Goal: Task Accomplishment & Management: Complete application form

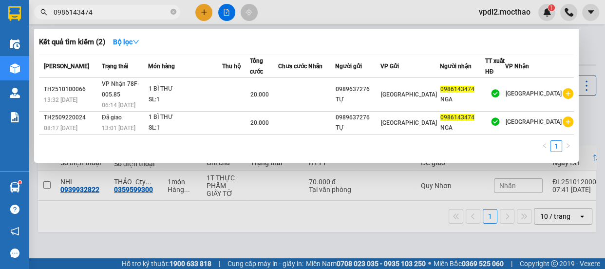
click at [387, 234] on div at bounding box center [302, 134] width 605 height 269
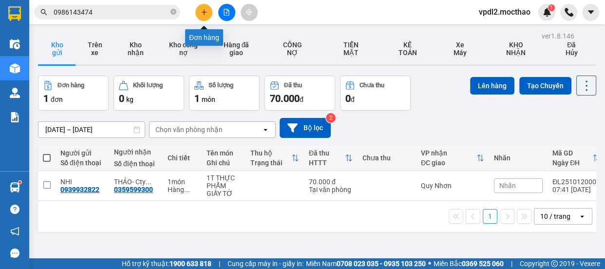
click at [203, 11] on icon "plus" at bounding box center [204, 12] width 7 height 7
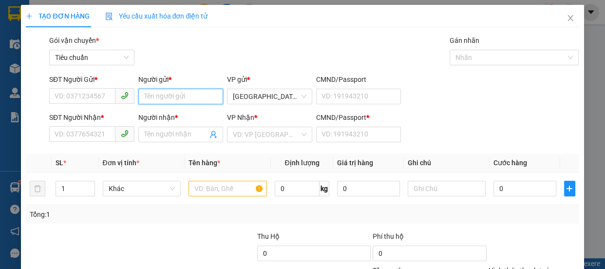
click at [172, 99] on input "Người gửi *" at bounding box center [180, 97] width 85 height 16
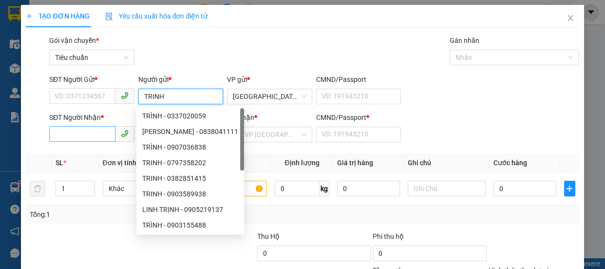
type input "TRINH"
click at [72, 136] on input "SĐT Người Nhận *" at bounding box center [82, 134] width 66 height 16
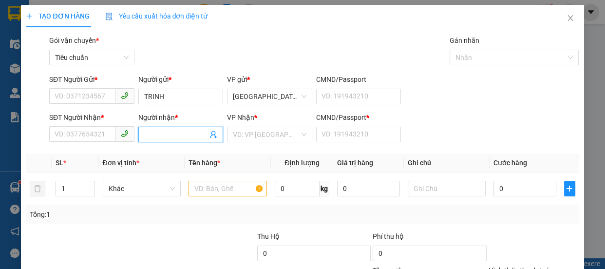
click at [173, 134] on input "Người nhận *" at bounding box center [176, 134] width 64 height 11
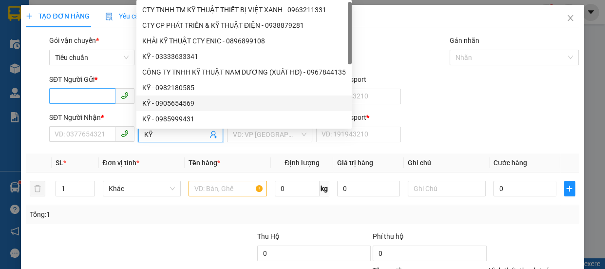
type input "KỸ"
drag, startPoint x: 88, startPoint y: 99, endPoint x: 75, endPoint y: 89, distance: 15.9
click at [85, 99] on input "SĐT Người Gửi *" at bounding box center [82, 96] width 66 height 16
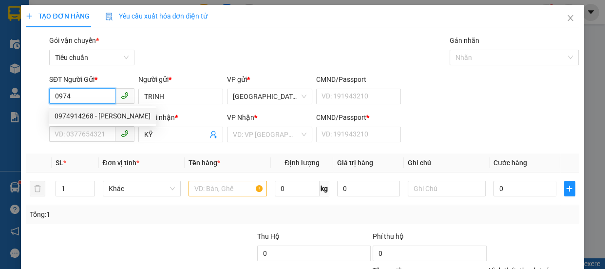
click at [85, 114] on div "0974914268 - [PERSON_NAME]" at bounding box center [103, 116] width 96 height 11
type input "0974914268"
type input "30.000"
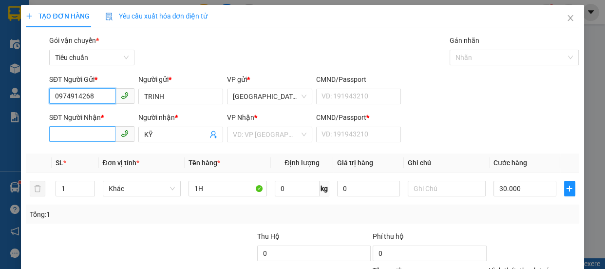
type input "0974914268"
click at [84, 133] on input "SĐT Người Nhận *" at bounding box center [82, 134] width 66 height 16
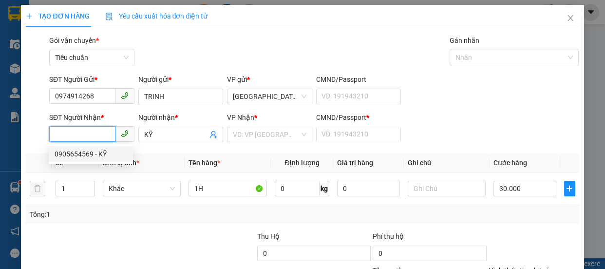
click at [90, 152] on div "0905654569 - KỸ" at bounding box center [91, 154] width 73 height 11
type input "0905654569"
type input "0"
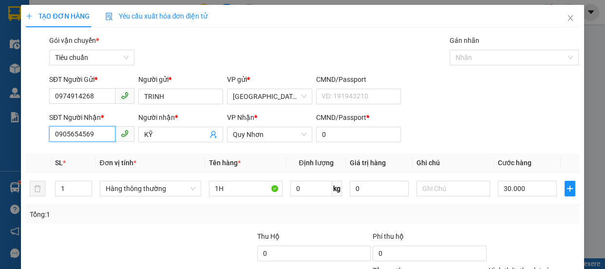
scroll to position [91, 0]
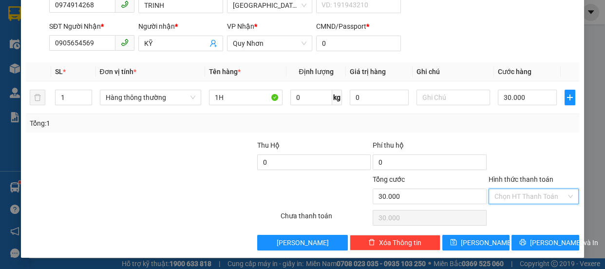
click at [496, 196] on input "Hình thức thanh toán" at bounding box center [530, 196] width 72 height 15
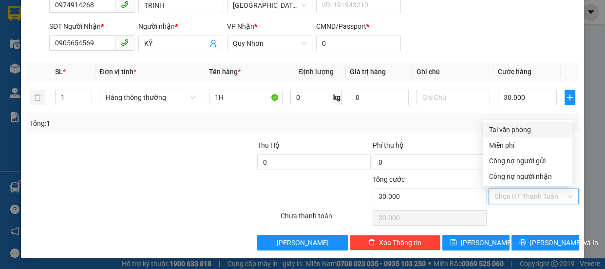
click at [505, 126] on div "Tại văn phòng" at bounding box center [528, 129] width 78 height 11
type input "0"
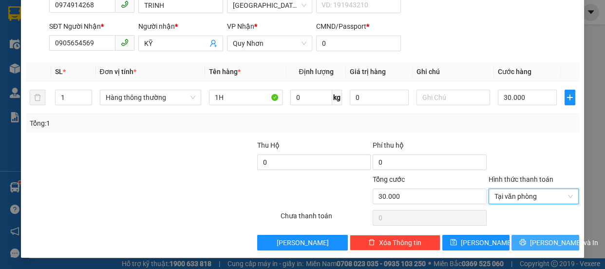
drag, startPoint x: 533, startPoint y: 243, endPoint x: 497, endPoint y: 215, distance: 45.8
click at [532, 243] on span "[PERSON_NAME] và In" at bounding box center [564, 242] width 68 height 11
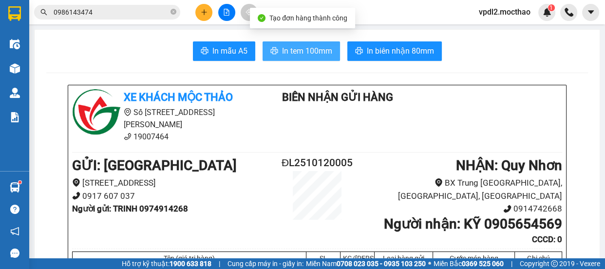
drag, startPoint x: 298, startPoint y: 50, endPoint x: 303, endPoint y: 38, distance: 13.7
click at [297, 50] on span "In tem 100mm" at bounding box center [307, 51] width 50 height 12
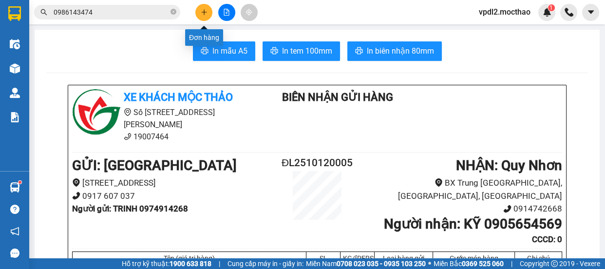
click at [205, 12] on icon "plus" at bounding box center [203, 12] width 5 height 0
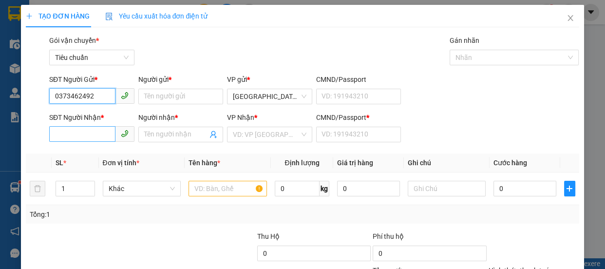
type input "0373462492"
click at [67, 135] on input "SĐT Người Nhận *" at bounding box center [82, 134] width 66 height 16
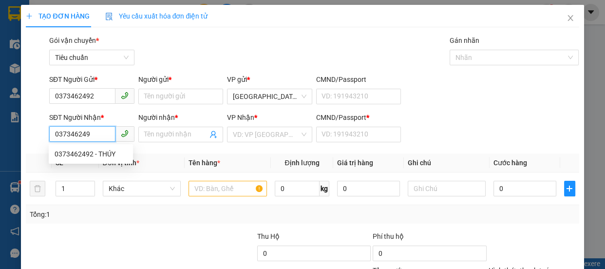
type input "0373462492"
click at [83, 152] on div "0373462492 - THÚY" at bounding box center [91, 154] width 73 height 11
type input "THÚY"
type input "0373462492"
type input "50.000"
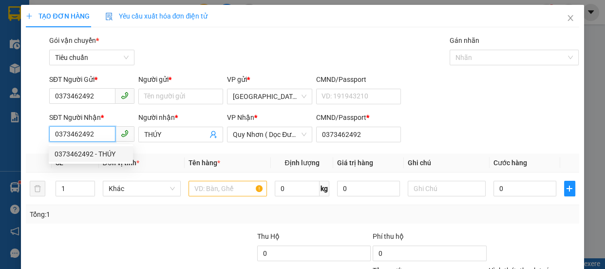
type input "50.000"
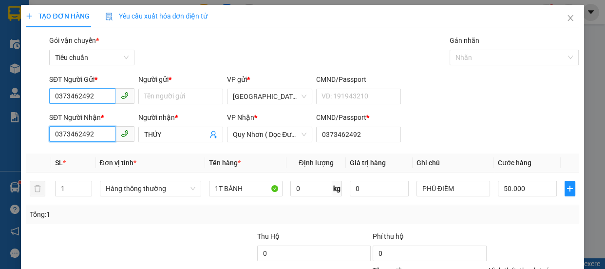
type input "0373462492"
drag, startPoint x: 101, startPoint y: 92, endPoint x: 0, endPoint y: 58, distance: 106.9
click at [0, 49] on div "TẠO ĐƠN HÀNG Yêu cầu xuất hóa đơn điện tử Transit Pickup Surcharge Ids Transit …" at bounding box center [302, 134] width 605 height 269
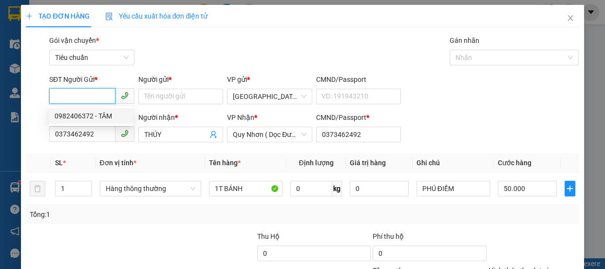
click at [81, 113] on div "0982406372 - TÂM" at bounding box center [91, 116] width 73 height 11
type input "0982406372"
type input "TÂM"
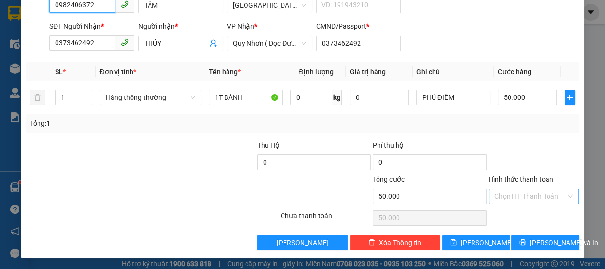
type input "0982406372"
click at [508, 203] on input "Hình thức thanh toán" at bounding box center [530, 196] width 72 height 15
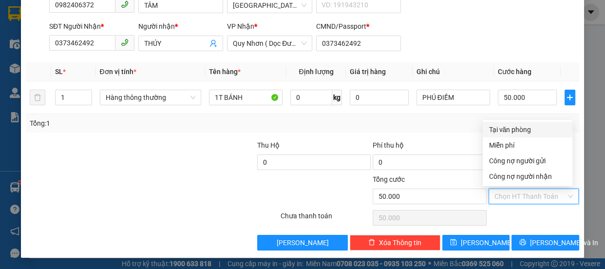
click at [511, 129] on div "Tại văn phòng" at bounding box center [528, 129] width 78 height 11
type input "0"
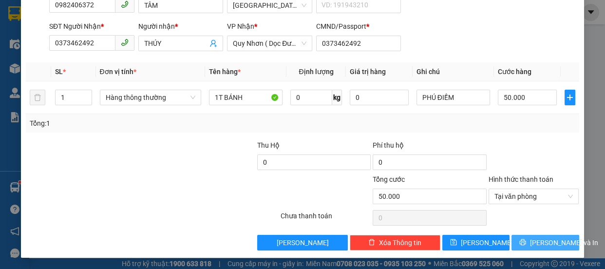
click at [538, 245] on span "[PERSON_NAME] và In" at bounding box center [564, 242] width 68 height 11
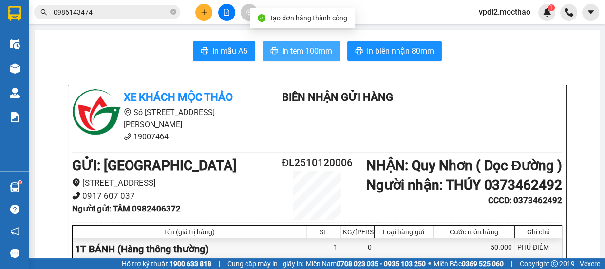
click at [315, 52] on span "In tem 100mm" at bounding box center [307, 51] width 50 height 12
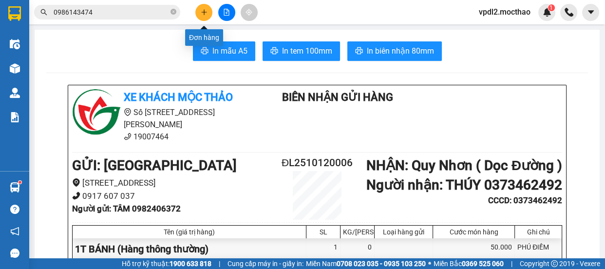
click at [202, 14] on icon "plus" at bounding box center [204, 12] width 7 height 7
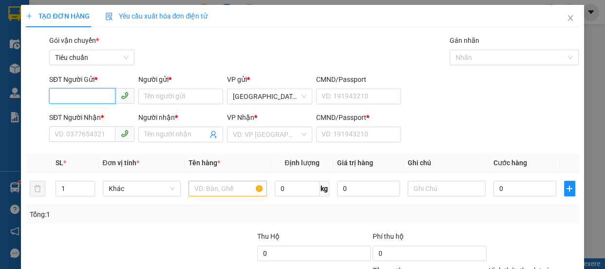
drag, startPoint x: 80, startPoint y: 97, endPoint x: 28, endPoint y: 14, distance: 98.0
click at [74, 93] on input "SĐT Người Gửi *" at bounding box center [82, 96] width 66 height 16
type input "0377119743"
click at [92, 115] on div "0377119743 - HIỀN" at bounding box center [91, 116] width 73 height 11
type input "HIỀN"
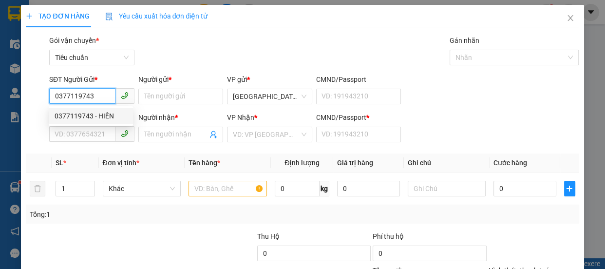
type input "0374699315"
type input "MỸ KHA"
type input "0"
type input "50.000"
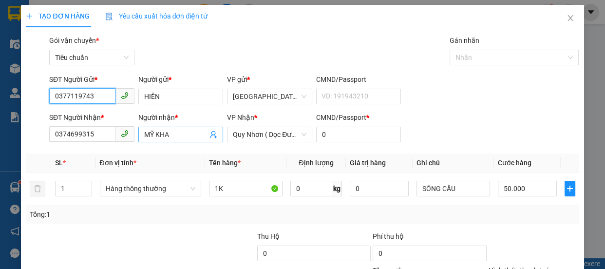
type input "0377119743"
drag, startPoint x: 179, startPoint y: 132, endPoint x: 0, endPoint y: 125, distance: 179.4
click at [0, 131] on div "TẠO ĐƠN HÀNG Yêu cầu xuất hóa đơn điện tử Transit Pickup Surcharge Ids Transit …" at bounding box center [302, 134] width 605 height 269
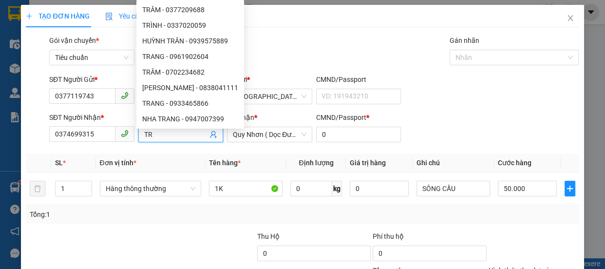
type input "T"
type input "MỸ KHA"
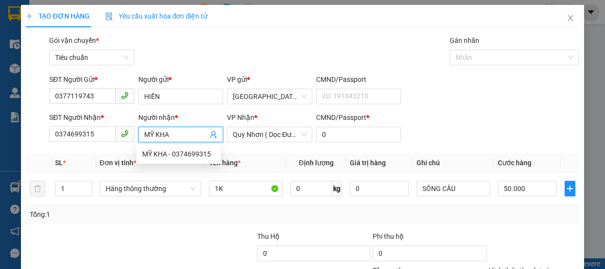
click at [426, 88] on div "SĐT Người Gửi * 0377119743 Người gửi * HIỀN VP gửi * Đà Lạt CMND/Passport VD: […" at bounding box center [314, 91] width 534 height 34
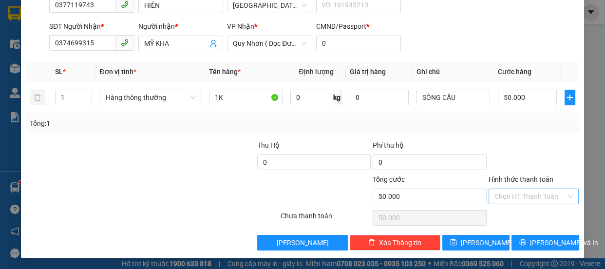
click at [514, 197] on input "Hình thức thanh toán" at bounding box center [530, 196] width 72 height 15
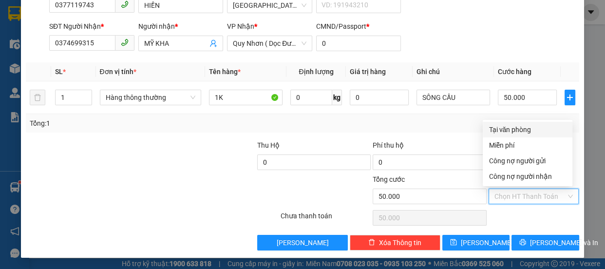
click at [515, 130] on div "Tại văn phòng" at bounding box center [528, 129] width 78 height 11
type input "0"
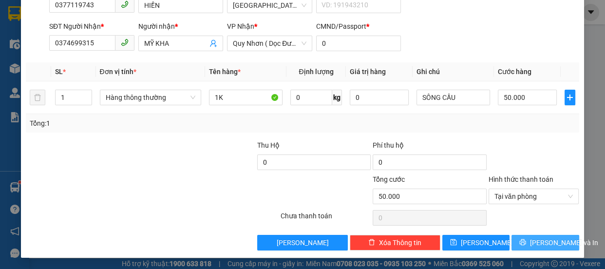
click at [541, 244] on span "[PERSON_NAME] và In" at bounding box center [564, 242] width 68 height 11
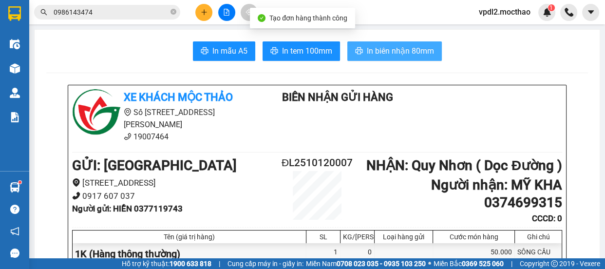
click at [376, 50] on span "In biên nhận 80mm" at bounding box center [400, 51] width 67 height 12
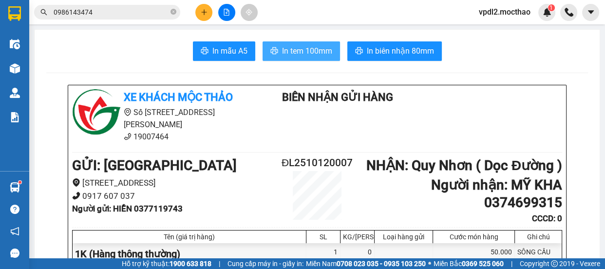
click at [294, 49] on span "In tem 100mm" at bounding box center [307, 51] width 50 height 12
click at [202, 9] on icon "plus" at bounding box center [204, 12] width 7 height 7
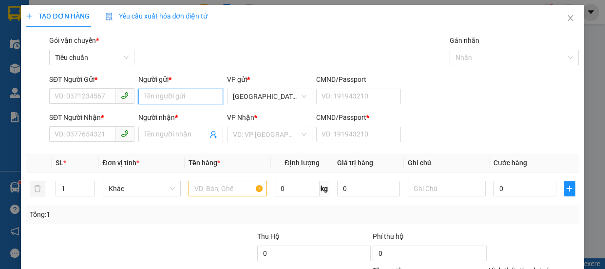
drag, startPoint x: 155, startPoint y: 97, endPoint x: 162, endPoint y: 91, distance: 9.3
click at [156, 96] on input "Người gửi *" at bounding box center [180, 97] width 85 height 16
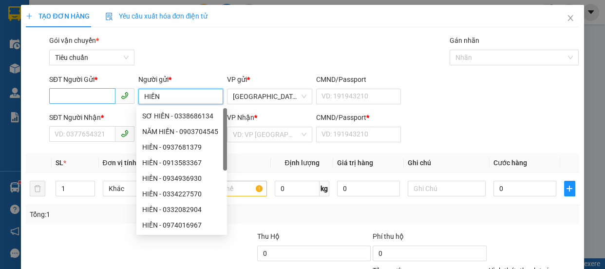
type input "HIỀN"
click at [72, 92] on input "SĐT Người Gửi *" at bounding box center [82, 96] width 66 height 16
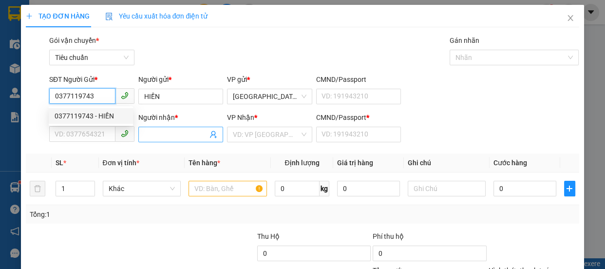
type input "0377119743"
click at [167, 133] on input "Người nhận *" at bounding box center [176, 134] width 64 height 11
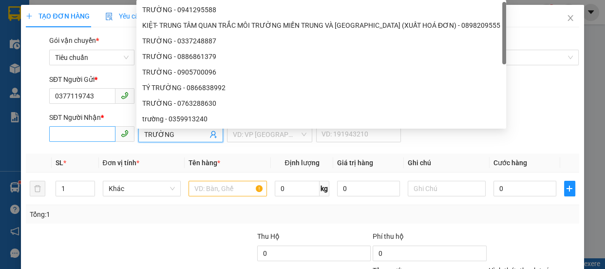
type input "TRƯỜNG"
click at [93, 131] on input "SĐT Người Nhận *" at bounding box center [82, 134] width 66 height 16
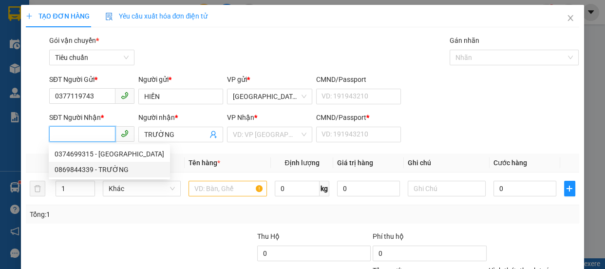
click at [94, 170] on div "0869844339 - TRƯỜNG" at bounding box center [110, 169] width 110 height 11
type input "0869844339"
type input "0"
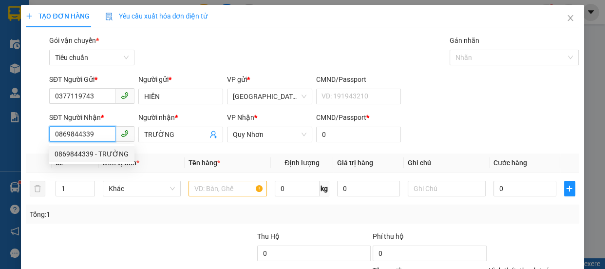
type input "50.000"
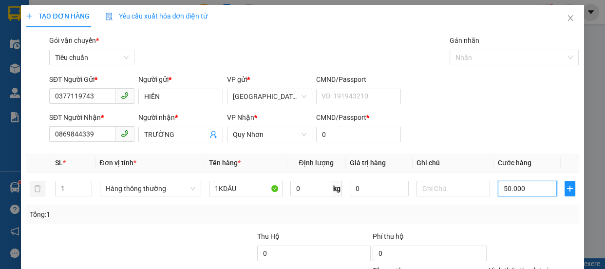
type input "6"
type input "60"
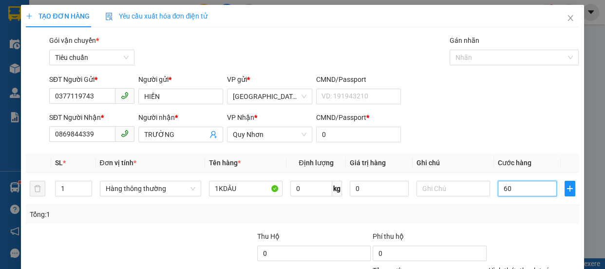
type input "60"
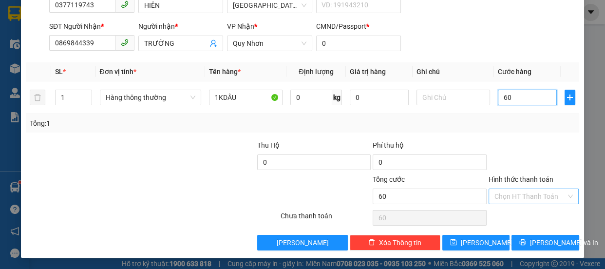
type input "60"
type input "60.000"
click at [497, 196] on input "Hình thức thanh toán" at bounding box center [530, 196] width 72 height 15
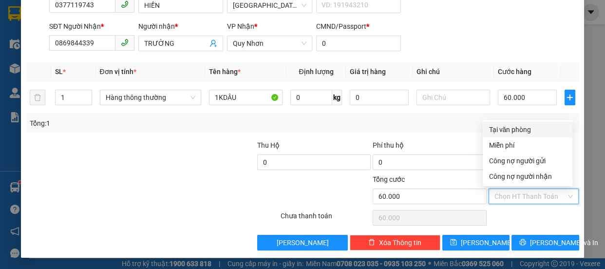
click at [503, 128] on div "Tại văn phòng" at bounding box center [528, 129] width 78 height 11
type input "0"
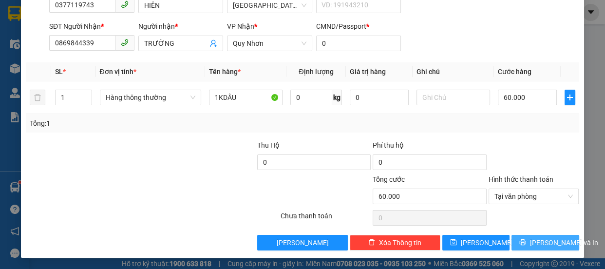
click at [541, 241] on span "[PERSON_NAME] và In" at bounding box center [564, 242] width 68 height 11
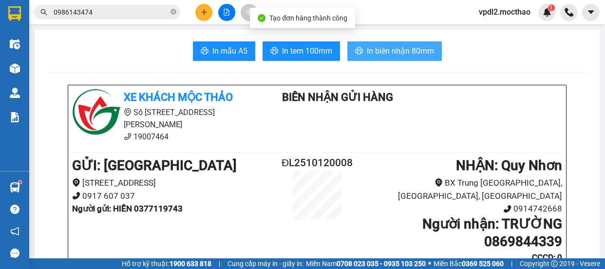
click at [385, 53] on span "In biên nhận 80mm" at bounding box center [400, 51] width 67 height 12
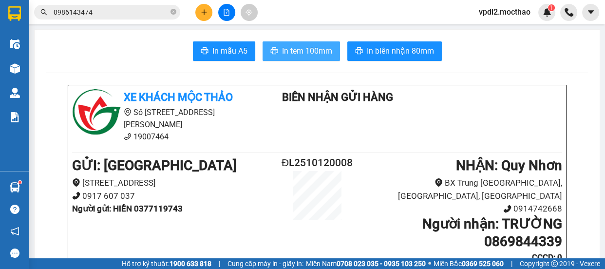
click at [287, 57] on span "In tem 100mm" at bounding box center [307, 51] width 50 height 12
click at [172, 9] on icon "close-circle" at bounding box center [173, 12] width 6 height 6
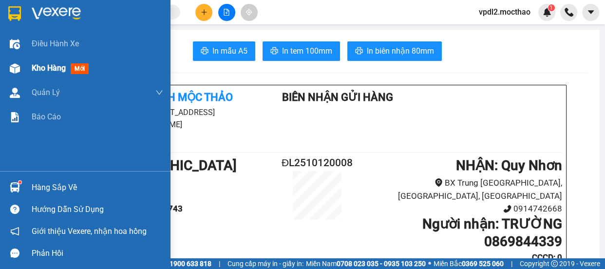
click at [49, 69] on span "Kho hàng" at bounding box center [49, 67] width 34 height 9
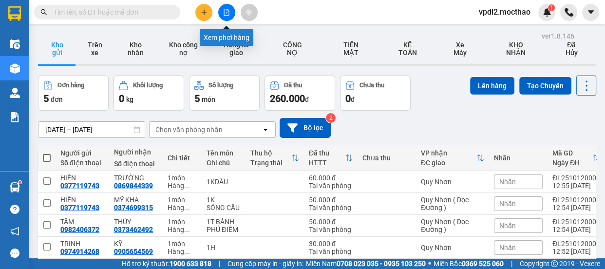
click at [226, 11] on icon "file-add" at bounding box center [226, 12] width 5 height 7
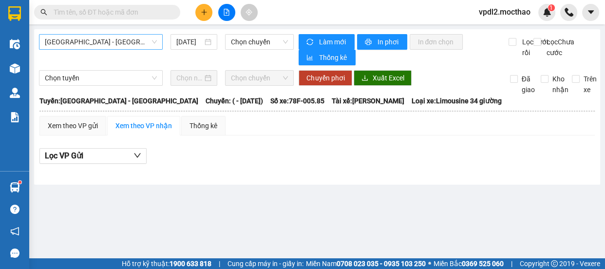
click at [115, 40] on span "[GEOGRAPHIC_DATA] - [GEOGRAPHIC_DATA]" at bounding box center [101, 42] width 112 height 15
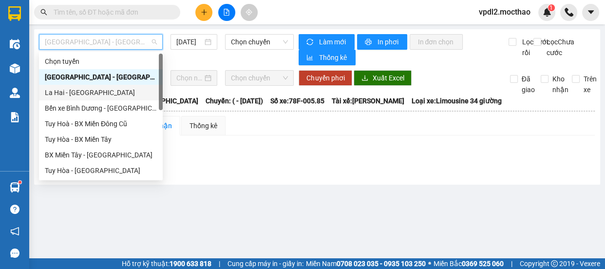
scroll to position [88, 0]
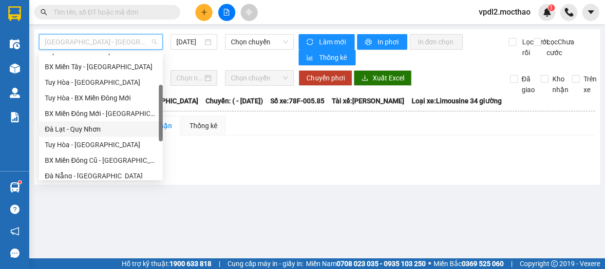
click at [83, 128] on div "Đà Lạt - Quy Nhơn" at bounding box center [101, 129] width 112 height 11
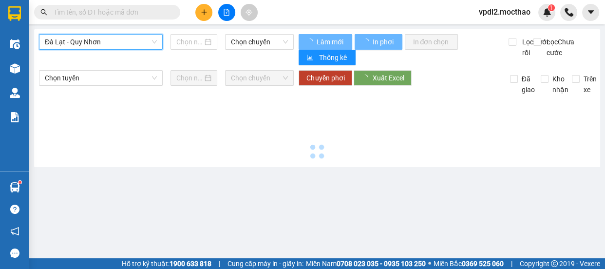
type input "[DATE]"
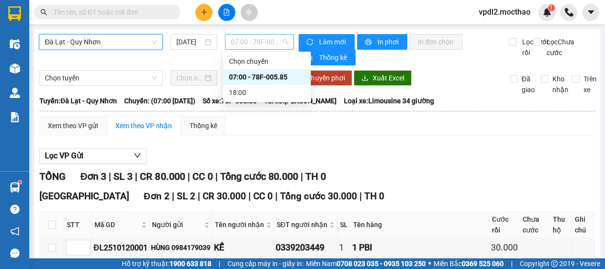
click at [248, 41] on span "07:00 - 78F-005.85" at bounding box center [259, 42] width 57 height 15
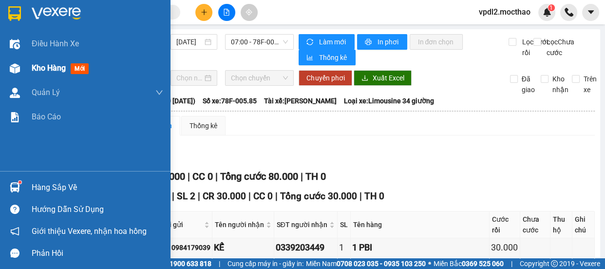
click at [32, 65] on span "Kho hàng" at bounding box center [49, 67] width 34 height 9
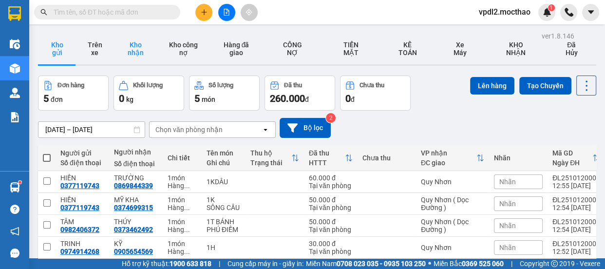
click at [132, 49] on button "Kho nhận" at bounding box center [135, 48] width 44 height 31
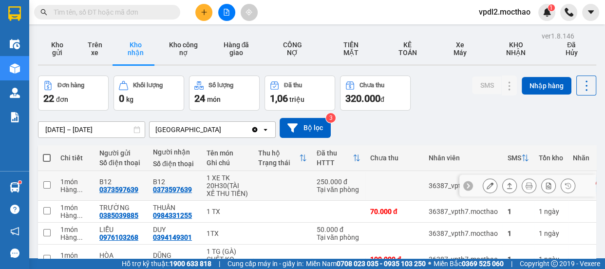
click at [506, 184] on button at bounding box center [510, 185] width 14 height 17
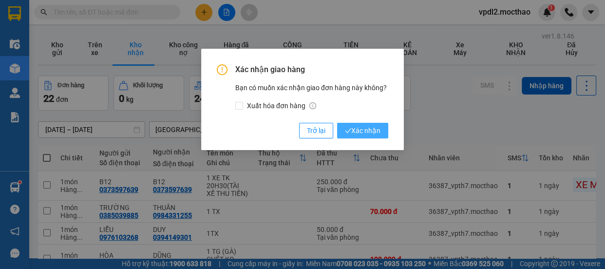
click at [366, 131] on span "Xác nhận" at bounding box center [363, 130] width 36 height 11
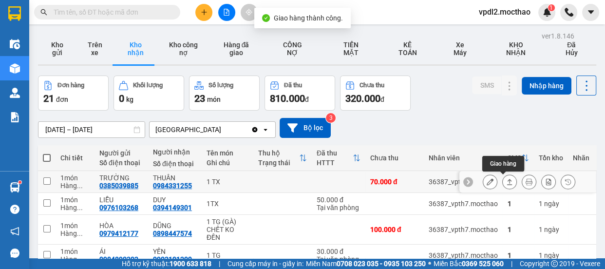
click at [507, 180] on icon at bounding box center [509, 182] width 5 height 6
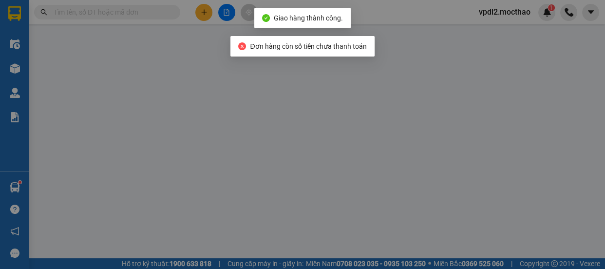
type input "0385039885"
type input "TRƯỜNG"
type input "0984331255"
type input "THUẦN"
type input "1"
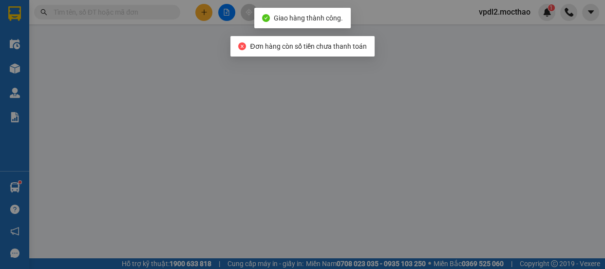
type input "0"
type input "70.000"
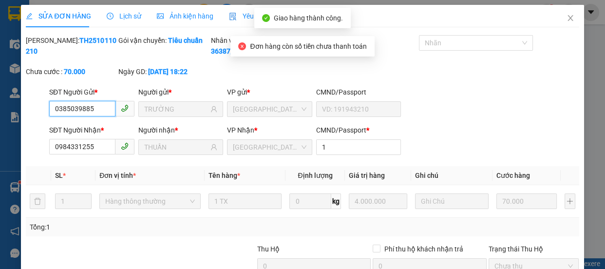
scroll to position [114, 0]
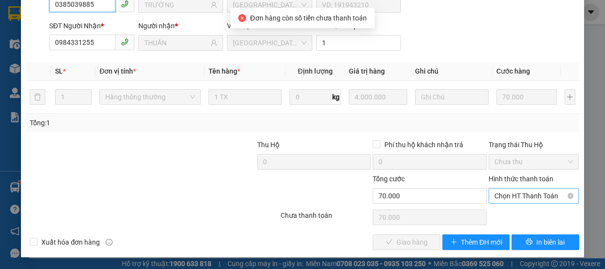
click at [501, 192] on span "Chọn HT Thanh Toán" at bounding box center [533, 195] width 79 height 15
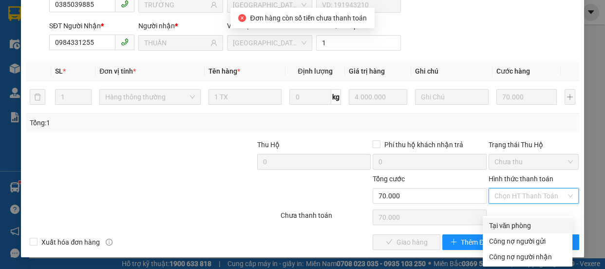
click at [499, 220] on div "Tại văn phòng" at bounding box center [528, 225] width 78 height 11
type input "0"
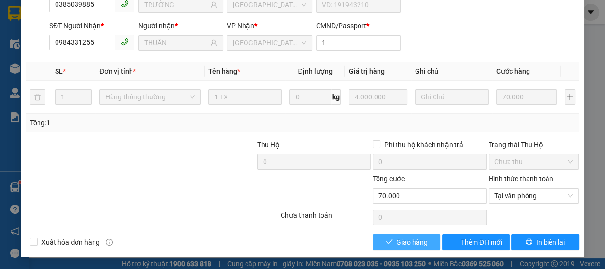
click at [414, 246] on span "Giao hàng" at bounding box center [411, 242] width 31 height 11
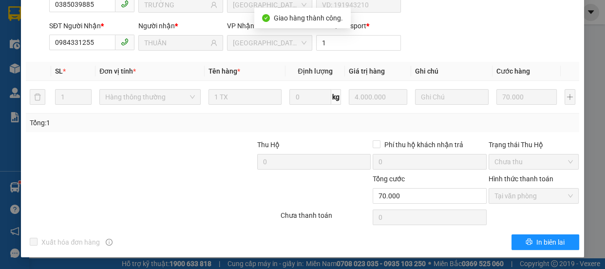
scroll to position [0, 0]
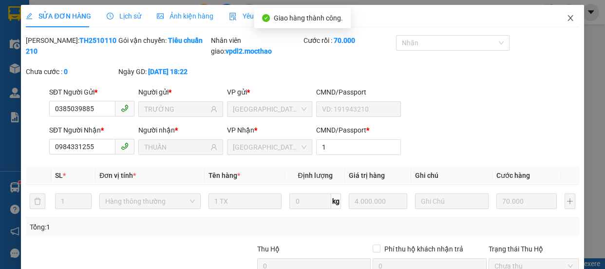
click at [566, 17] on icon "close" at bounding box center [570, 18] width 8 height 8
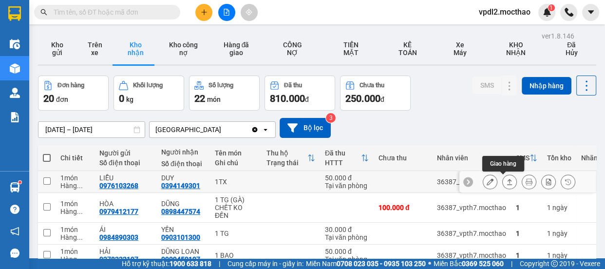
click at [506, 180] on icon at bounding box center [509, 181] width 7 height 7
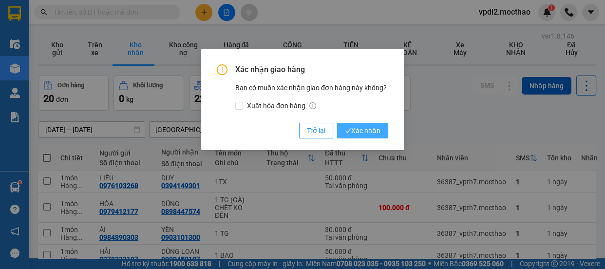
click at [377, 130] on span "Xác nhận" at bounding box center [363, 130] width 36 height 11
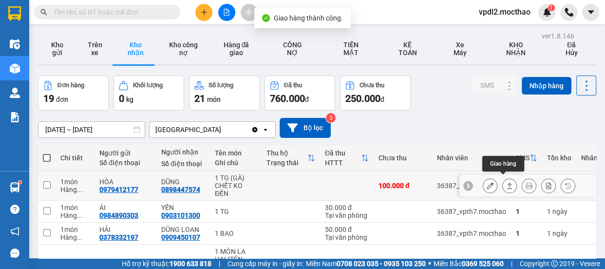
click at [506, 182] on icon at bounding box center [509, 185] width 7 height 7
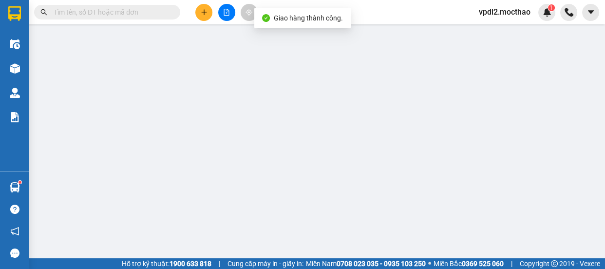
type input "0979412177"
type input "HÒA"
type input "0898447574"
type input "DŨNG"
type input "1"
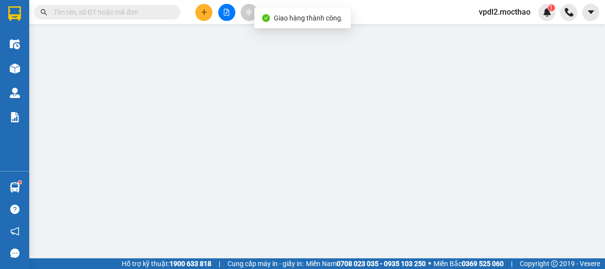
type input "0"
type input "100.000"
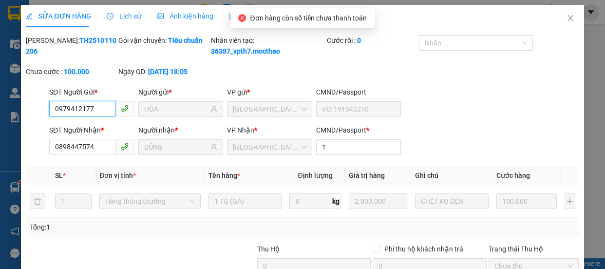
scroll to position [114, 0]
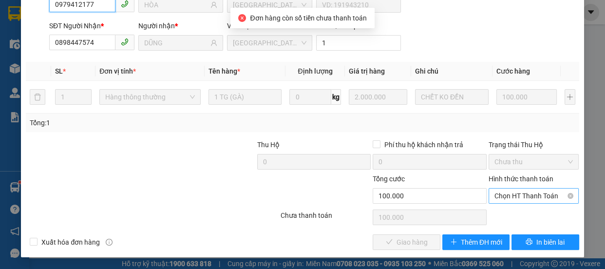
click at [510, 202] on span "Chọn HT Thanh Toán" at bounding box center [533, 195] width 79 height 15
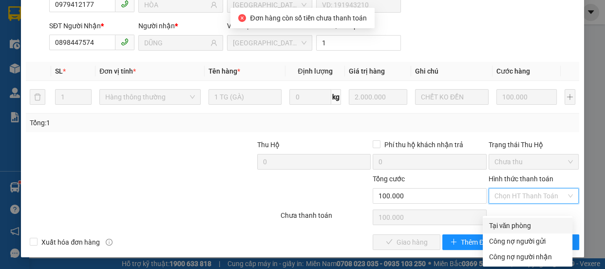
click at [509, 220] on div "Tại văn phòng" at bounding box center [528, 225] width 78 height 11
type input "0"
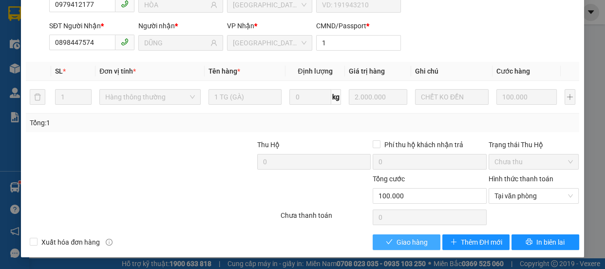
drag, startPoint x: 425, startPoint y: 243, endPoint x: 472, endPoint y: 118, distance: 132.9
click at [425, 243] on button "Giao hàng" at bounding box center [406, 242] width 67 height 16
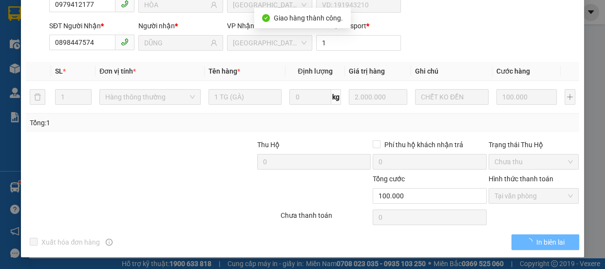
scroll to position [0, 0]
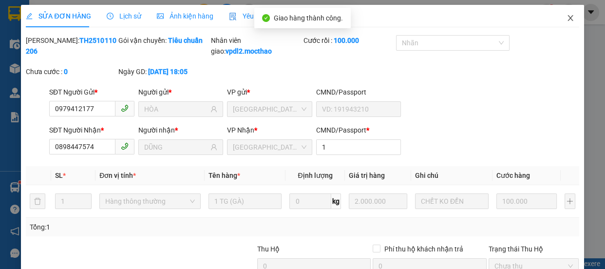
click at [567, 16] on icon "close" at bounding box center [569, 18] width 5 height 6
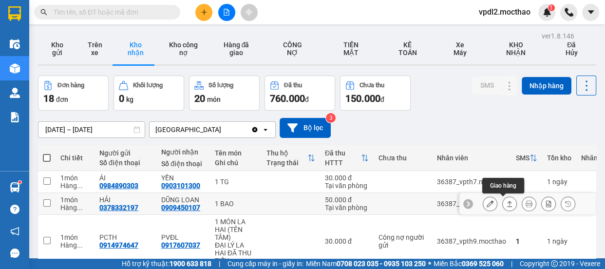
click at [506, 201] on icon at bounding box center [509, 203] width 7 height 7
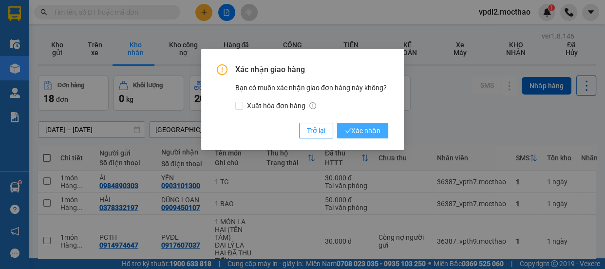
click at [360, 135] on span "Xác nhận" at bounding box center [363, 130] width 36 height 11
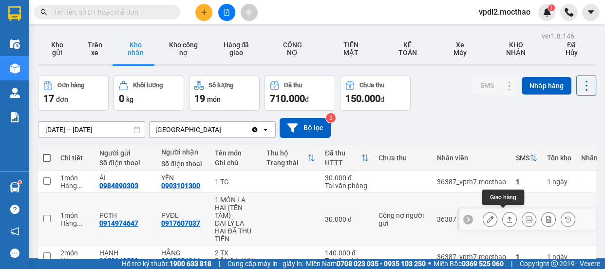
click at [506, 216] on icon at bounding box center [509, 219] width 7 height 7
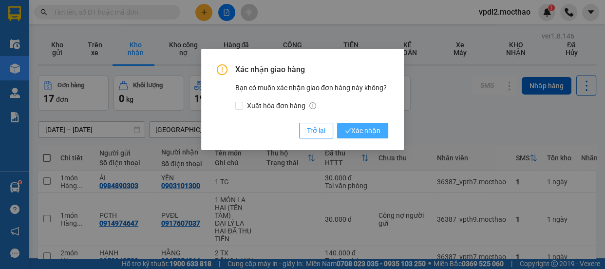
click at [360, 128] on span "Xác nhận" at bounding box center [363, 130] width 36 height 11
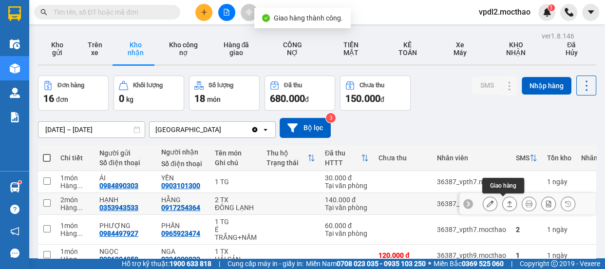
click at [506, 205] on icon at bounding box center [509, 203] width 7 height 7
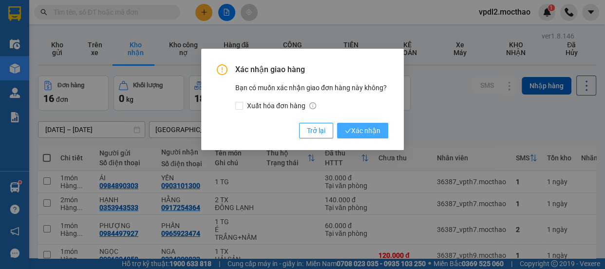
click at [364, 131] on span "Xác nhận" at bounding box center [363, 130] width 36 height 11
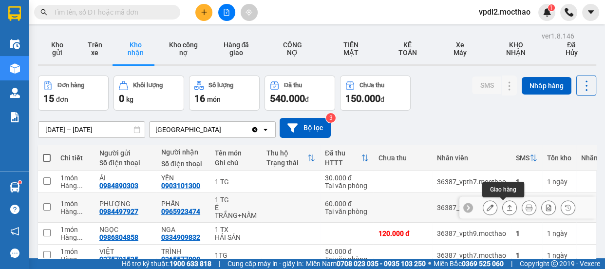
click at [506, 204] on icon at bounding box center [509, 207] width 7 height 7
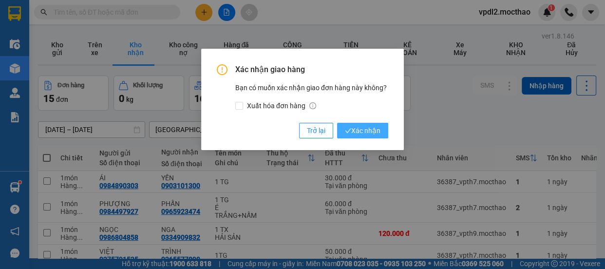
click at [365, 131] on span "Xác nhận" at bounding box center [363, 130] width 36 height 11
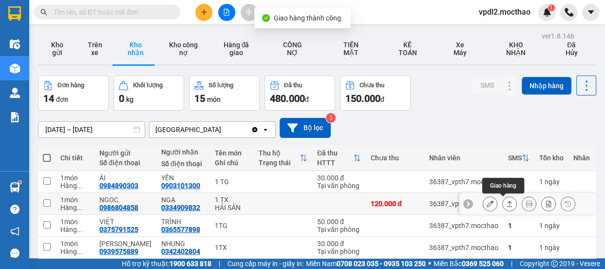
click at [506, 201] on icon at bounding box center [509, 203] width 7 height 7
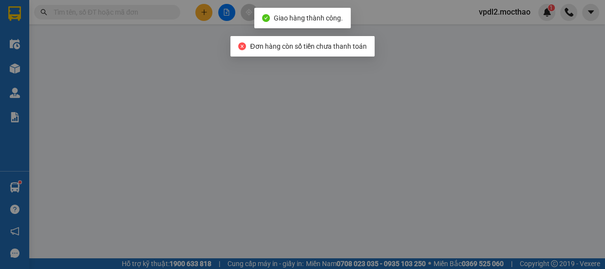
type input "0986804858"
type input "NGỌC"
type input "0334909832"
type input "NGA"
type input "1"
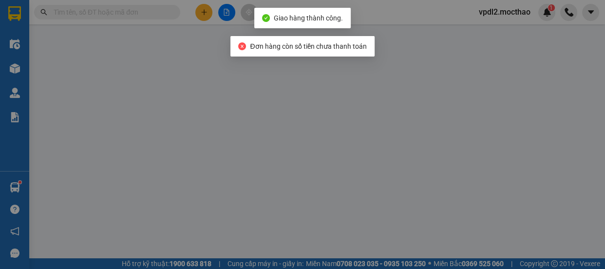
type input "0"
type input "120.000"
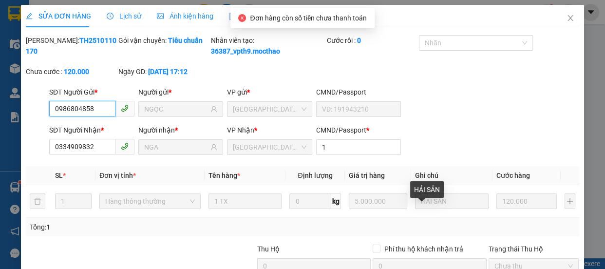
scroll to position [114, 0]
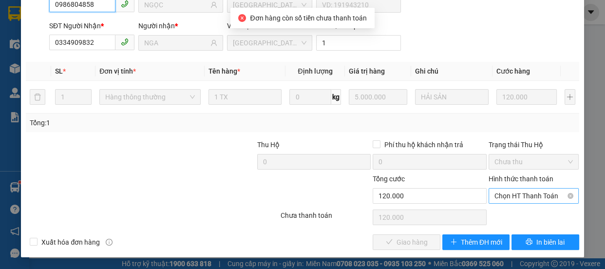
click at [502, 196] on span "Chọn HT Thanh Toán" at bounding box center [533, 195] width 79 height 15
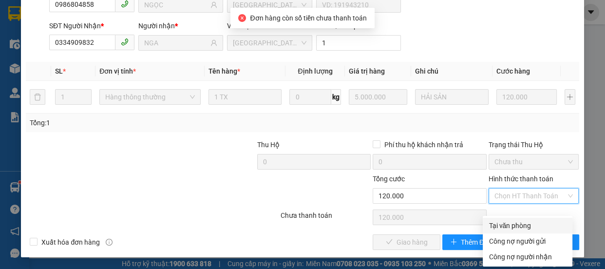
click at [500, 220] on div "Tại văn phòng" at bounding box center [528, 225] width 78 height 11
type input "0"
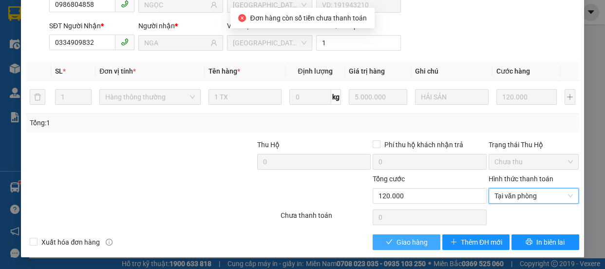
click at [419, 237] on span "Giao hàng" at bounding box center [411, 242] width 31 height 11
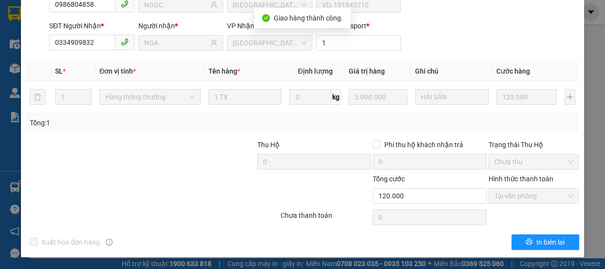
scroll to position [0, 0]
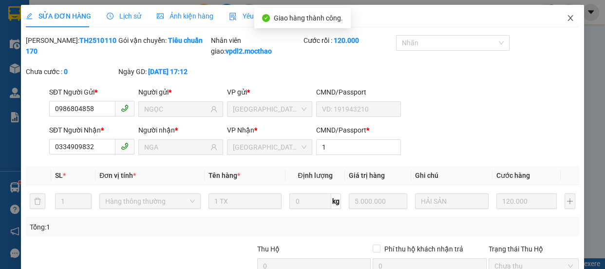
click at [559, 19] on span "Close" at bounding box center [570, 18] width 27 height 27
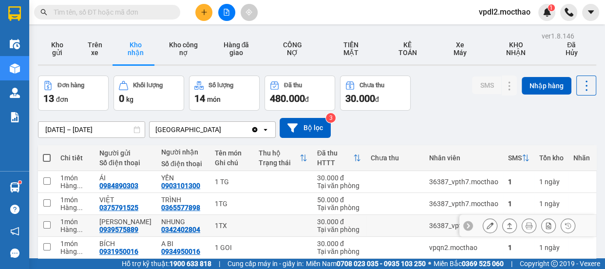
scroll to position [44, 0]
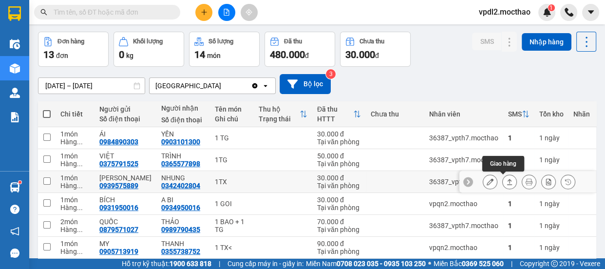
click at [507, 180] on icon at bounding box center [509, 182] width 5 height 6
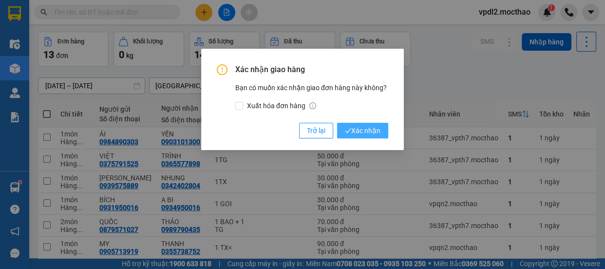
click at [367, 132] on span "Xác nhận" at bounding box center [363, 130] width 36 height 11
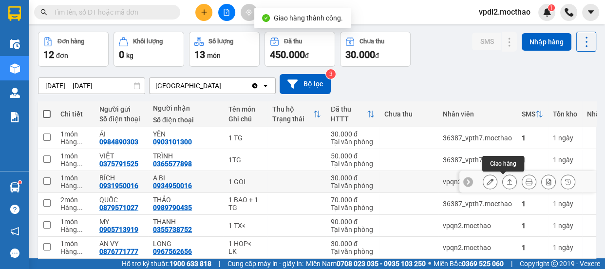
click at [506, 180] on icon at bounding box center [509, 181] width 7 height 7
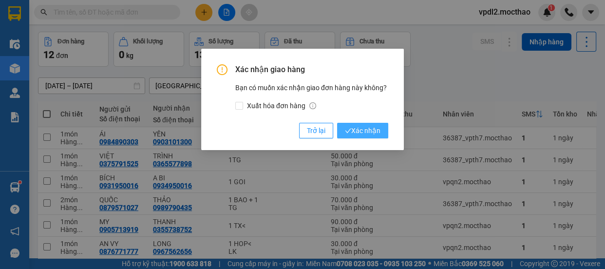
click at [375, 132] on span "Xác nhận" at bounding box center [363, 130] width 36 height 11
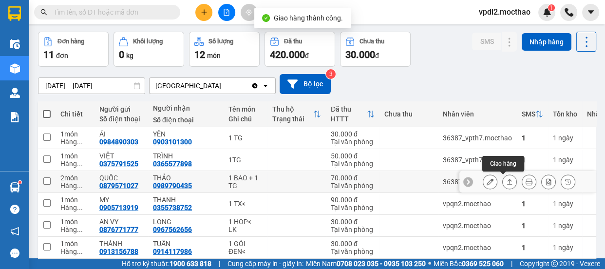
click at [506, 180] on icon at bounding box center [509, 181] width 7 height 7
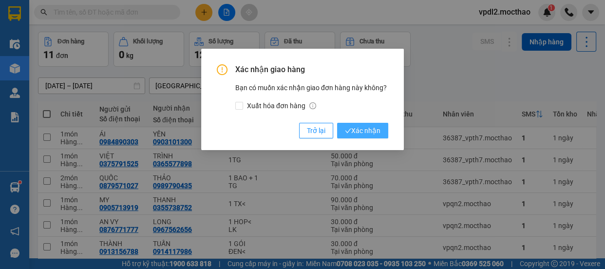
click at [359, 130] on span "Xác nhận" at bounding box center [363, 130] width 36 height 11
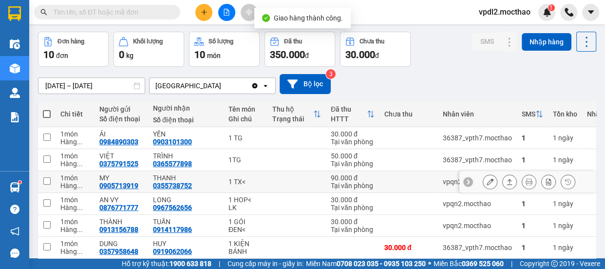
click at [503, 177] on button at bounding box center [510, 181] width 14 height 17
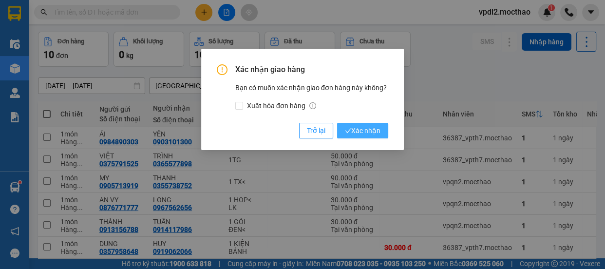
click at [374, 130] on span "Xác nhận" at bounding box center [363, 130] width 36 height 11
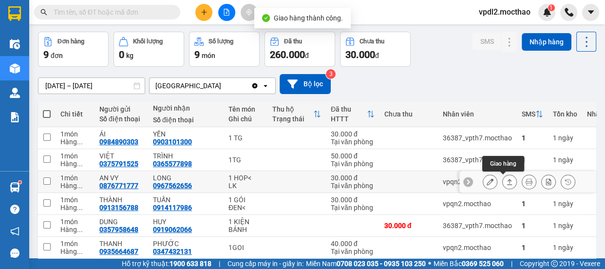
click at [506, 180] on icon at bounding box center [509, 181] width 7 height 7
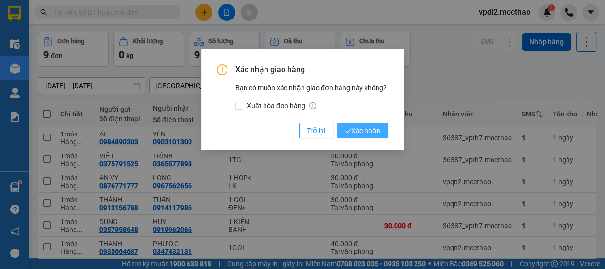
click at [373, 129] on span "Xác nhận" at bounding box center [363, 130] width 36 height 11
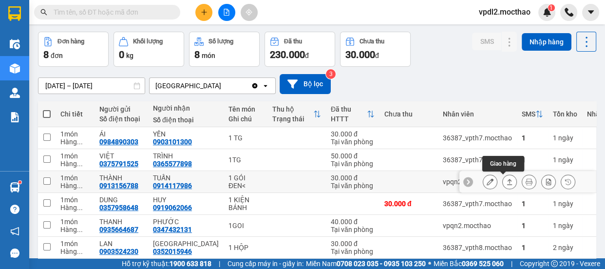
click at [506, 181] on icon at bounding box center [509, 181] width 7 height 7
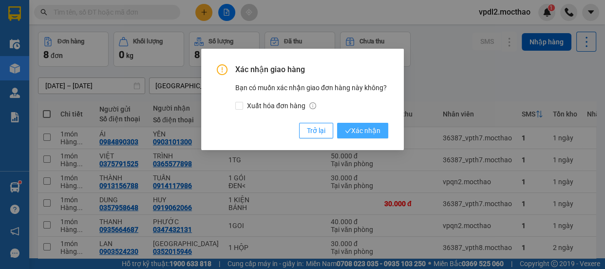
click at [365, 128] on span "Xác nhận" at bounding box center [363, 130] width 36 height 11
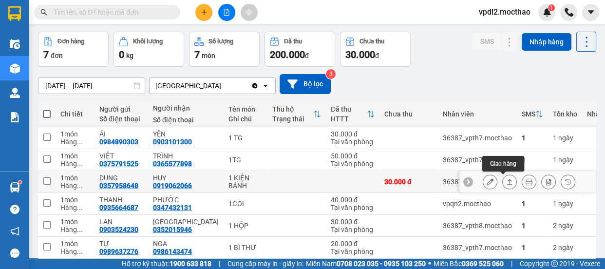
click at [506, 179] on icon at bounding box center [509, 181] width 7 height 7
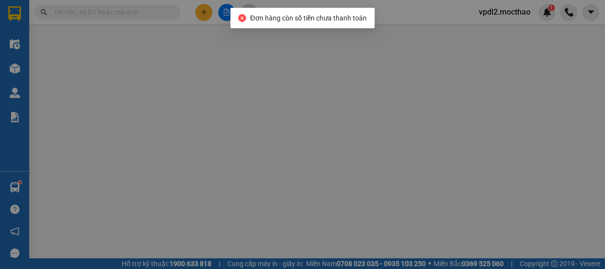
type input "0357958648"
type input "DUNG"
type input "0919062066"
type input "HUY"
type input "1"
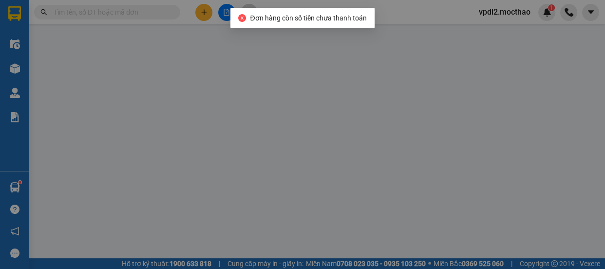
type input "0"
type input "30.000"
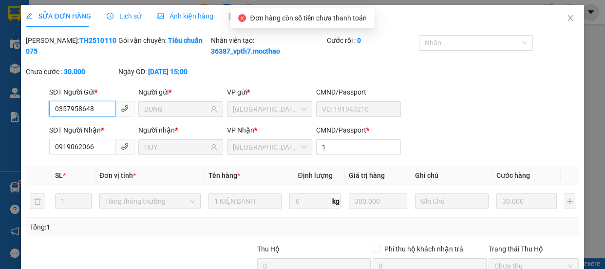
scroll to position [114, 0]
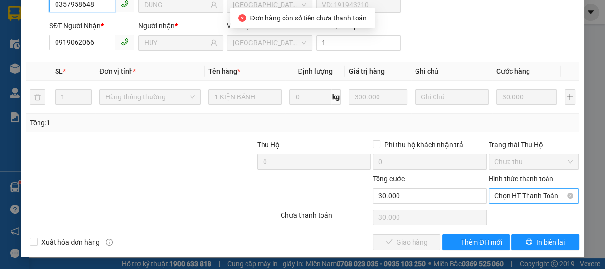
click at [497, 199] on span "Chọn HT Thanh Toán" at bounding box center [533, 195] width 79 height 15
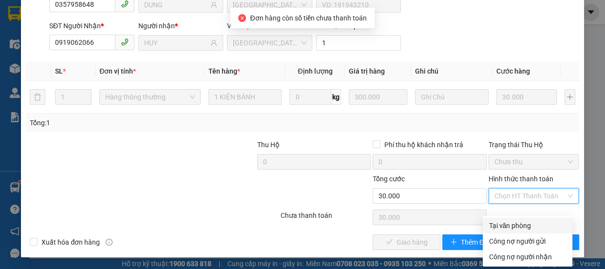
click at [501, 220] on div "Tại văn phòng" at bounding box center [528, 225] width 78 height 11
type input "0"
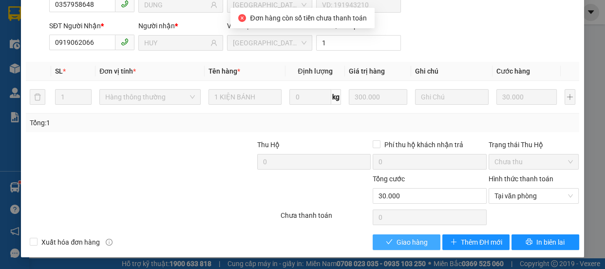
click at [422, 237] on span "Giao hàng" at bounding box center [411, 242] width 31 height 11
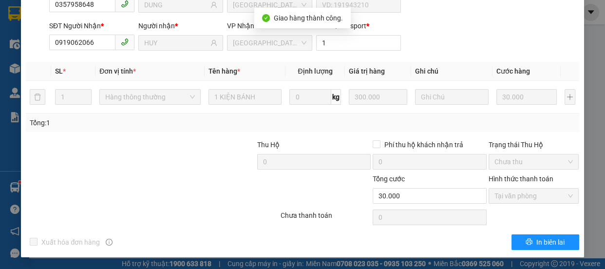
scroll to position [0, 0]
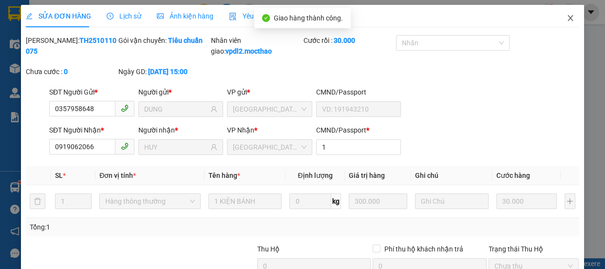
click at [568, 18] on span "Close" at bounding box center [570, 18] width 27 height 27
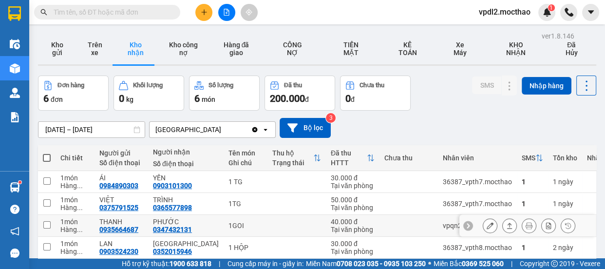
scroll to position [44, 0]
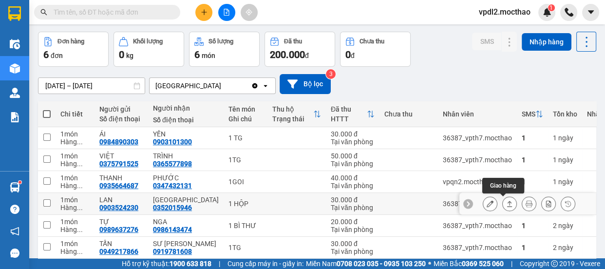
click at [506, 200] on icon at bounding box center [509, 203] width 7 height 7
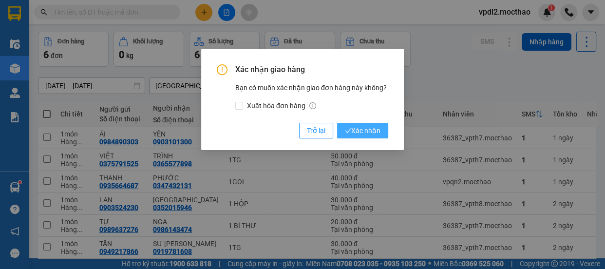
click at [364, 131] on span "Xác nhận" at bounding box center [363, 130] width 36 height 11
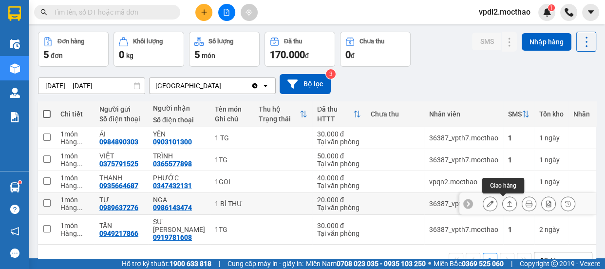
click at [506, 201] on icon at bounding box center [509, 203] width 7 height 7
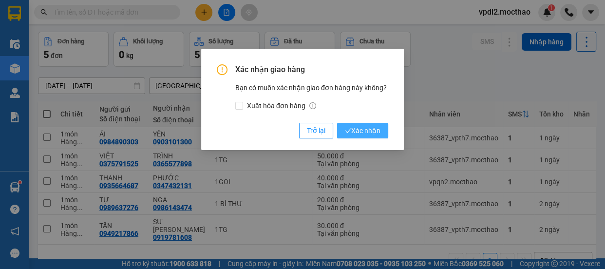
click at [356, 128] on span "Xác nhận" at bounding box center [363, 130] width 36 height 11
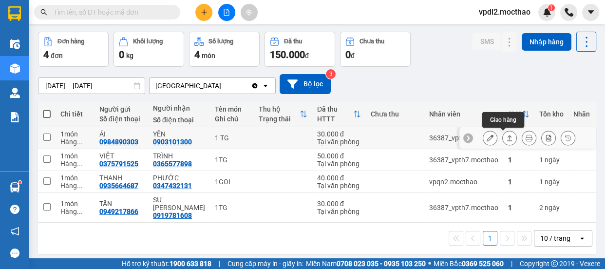
click at [506, 136] on icon at bounding box center [509, 137] width 7 height 7
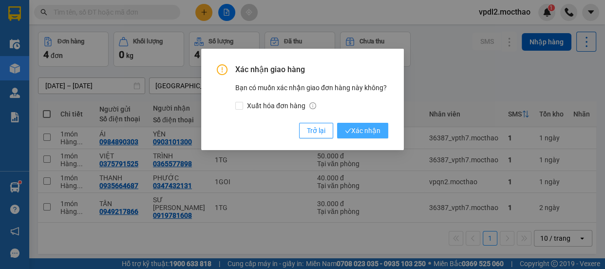
click at [374, 133] on span "Xác nhận" at bounding box center [363, 130] width 36 height 11
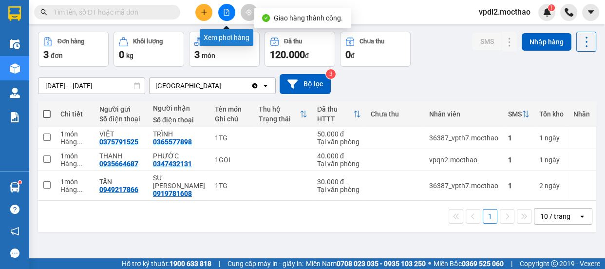
click at [231, 14] on button at bounding box center [226, 12] width 17 height 17
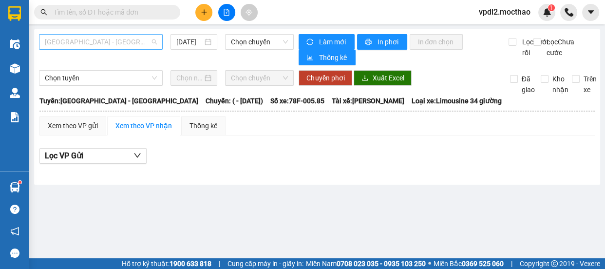
click at [75, 42] on span "[GEOGRAPHIC_DATA] - [GEOGRAPHIC_DATA]" at bounding box center [101, 42] width 112 height 15
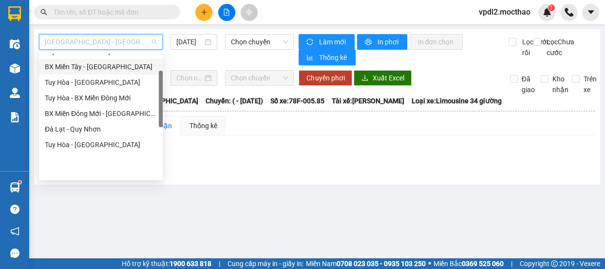
scroll to position [132, 0]
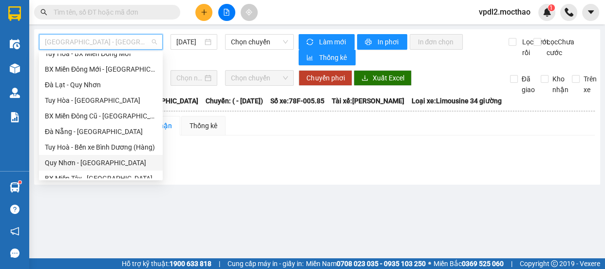
click at [94, 164] on div "Quy Nhơn - [GEOGRAPHIC_DATA]" at bounding box center [101, 162] width 112 height 11
type input "[DATE]"
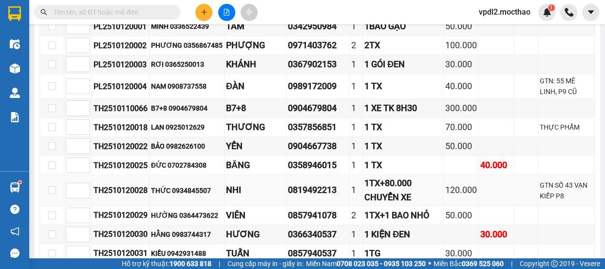
scroll to position [310, 0]
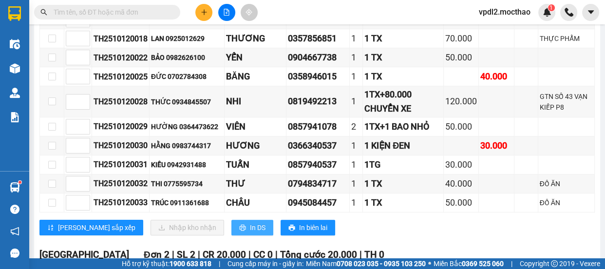
click at [250, 226] on span "In DS" at bounding box center [258, 227] width 16 height 11
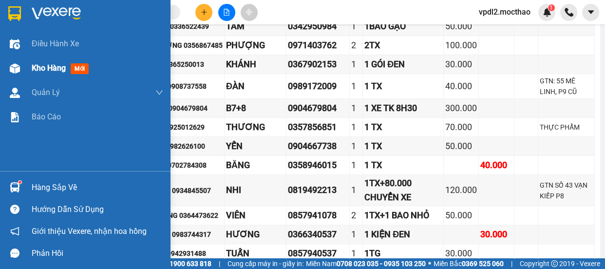
click at [48, 66] on span "Kho hàng" at bounding box center [49, 67] width 34 height 9
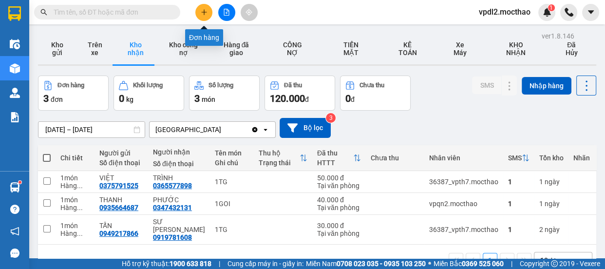
click at [204, 16] on button at bounding box center [203, 12] width 17 height 17
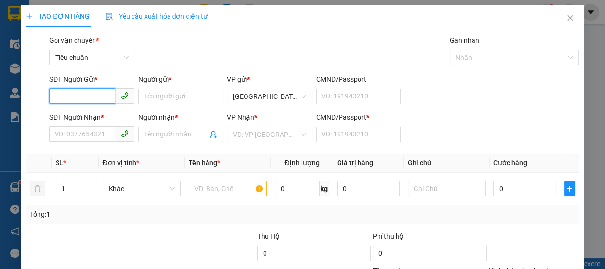
click at [69, 94] on input "SĐT Người Gửi *" at bounding box center [82, 96] width 66 height 16
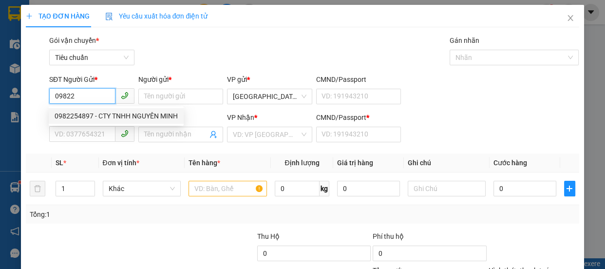
click at [90, 113] on div "0982254897 - CTY TNHH NGUYÊN MINH" at bounding box center [116, 116] width 123 height 11
type input "0982254897"
type input "CTY TNHH NGUYÊN MINH"
type input "0334229412"
type input "THÁI"
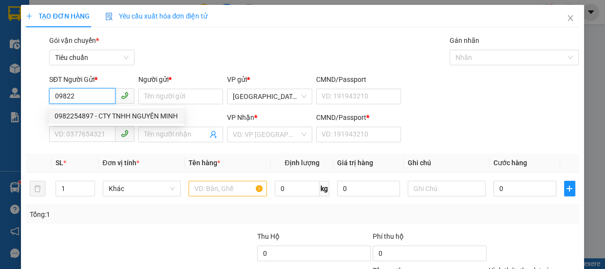
type input "0"
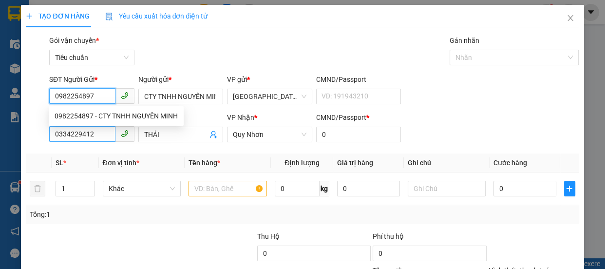
type input "270.000"
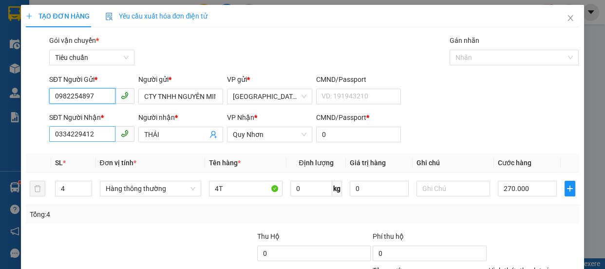
type input "0982254897"
click at [111, 135] on input "0334229412" at bounding box center [82, 134] width 66 height 16
type input "0"
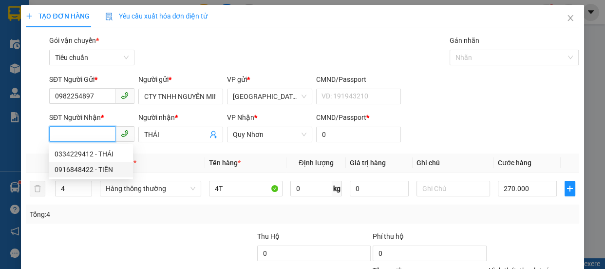
drag, startPoint x: 77, startPoint y: 167, endPoint x: 83, endPoint y: 165, distance: 5.6
click at [78, 167] on div "0916848422 - TIỄN" at bounding box center [91, 169] width 73 height 11
type input "0916848422"
type input "TIỄN"
type input "40.000"
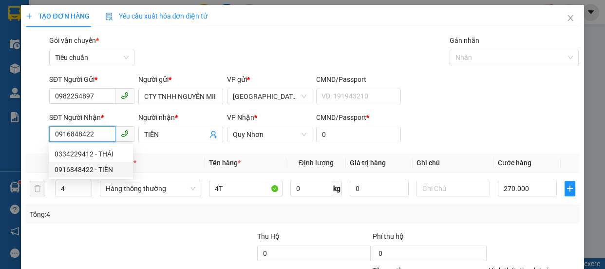
type input "40.000"
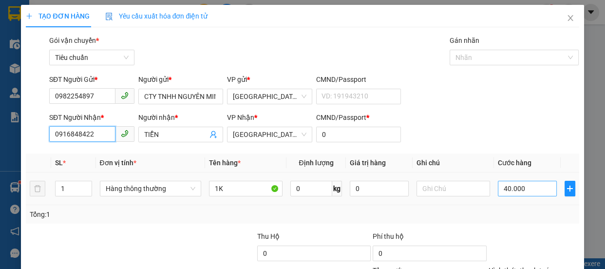
type input "0916848422"
click at [540, 190] on input "40.000" at bounding box center [527, 189] width 59 height 16
type input "7"
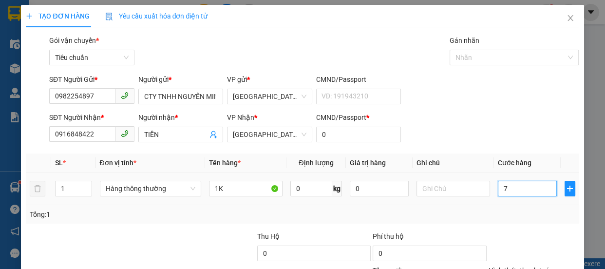
type input "70"
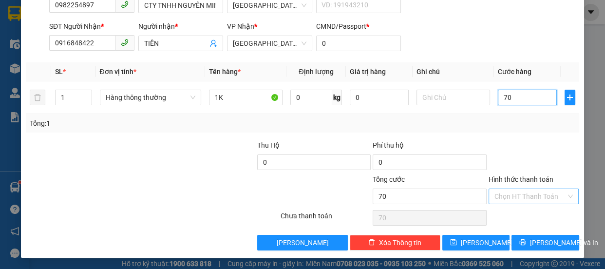
type input "70"
type input "70.000"
click at [524, 192] on input "Hình thức thanh toán" at bounding box center [530, 196] width 72 height 15
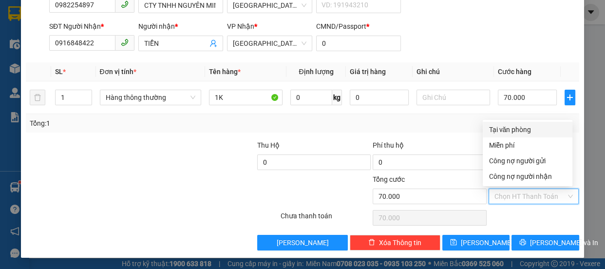
click at [512, 129] on div "Tại văn phòng" at bounding box center [528, 129] width 78 height 11
type input "0"
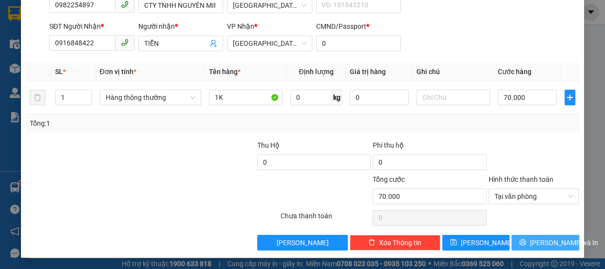
click at [550, 241] on span "[PERSON_NAME] và In" at bounding box center [564, 242] width 68 height 11
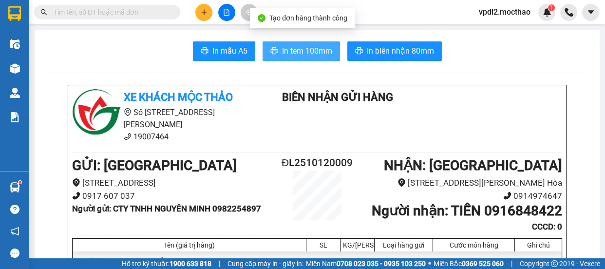
click at [312, 51] on span "In tem 100mm" at bounding box center [307, 51] width 50 height 12
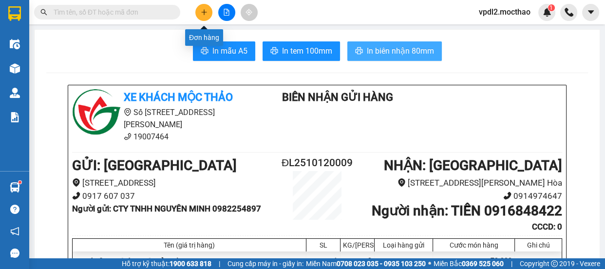
click at [205, 15] on icon "plus" at bounding box center [204, 12] width 7 height 7
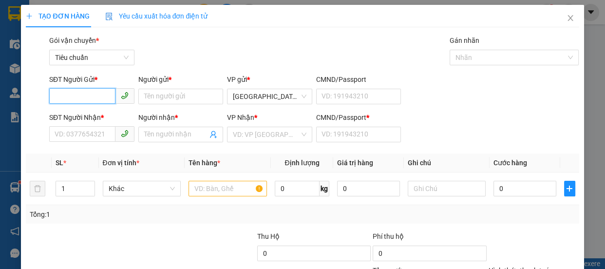
click at [89, 95] on input "SĐT Người Gửi *" at bounding box center [82, 96] width 66 height 16
click at [79, 117] on div "0975981945 - [PERSON_NAME]" at bounding box center [103, 116] width 96 height 11
type input "0975981945"
type input "VÂN"
type input "0962465296"
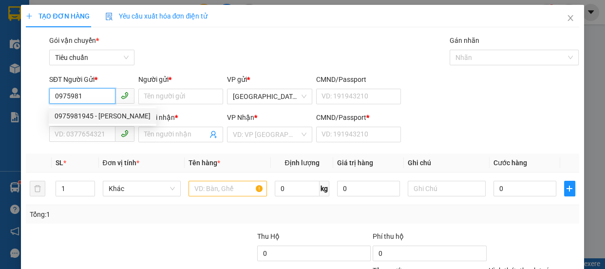
type input "NHÃ"
type input "A"
type input "60.000"
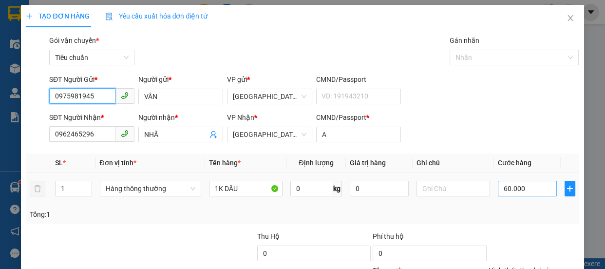
type input "0975981945"
click at [517, 190] on input "60.000" at bounding box center [527, 189] width 59 height 16
type input "5"
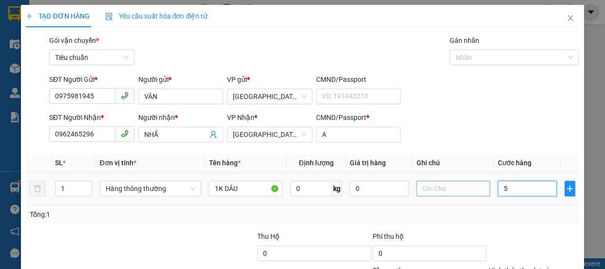
type input "50"
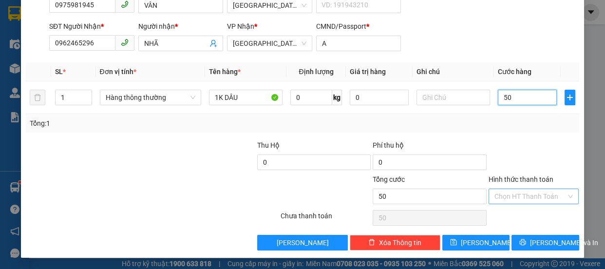
type input "50"
type input "50.000"
drag, startPoint x: 512, startPoint y: 191, endPoint x: 513, endPoint y: 169, distance: 22.4
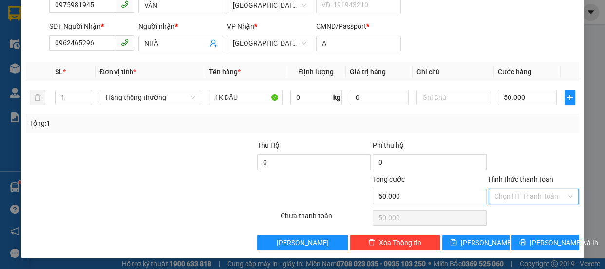
click at [513, 190] on input "Hình thức thanh toán" at bounding box center [530, 196] width 72 height 15
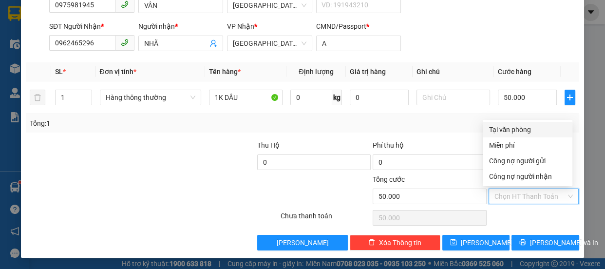
click at [521, 126] on div "Tại văn phòng" at bounding box center [528, 129] width 78 height 11
type input "0"
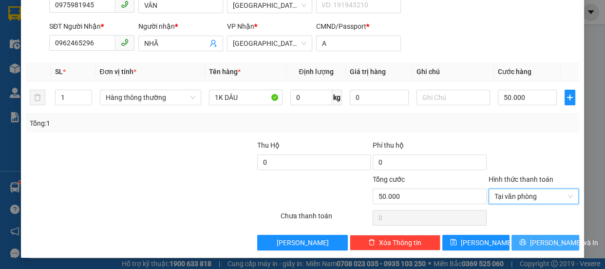
click at [537, 238] on span "[PERSON_NAME] và In" at bounding box center [564, 242] width 68 height 11
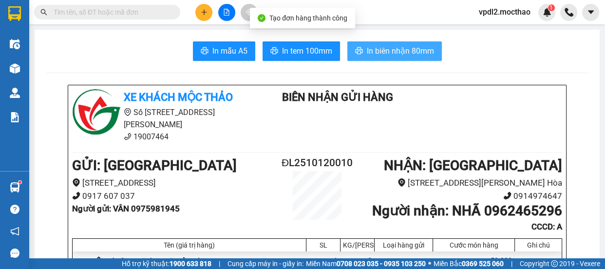
click at [386, 46] on span "In biên nhận 80mm" at bounding box center [400, 51] width 67 height 12
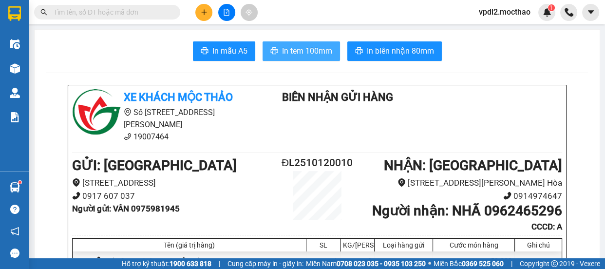
click at [293, 50] on span "In tem 100mm" at bounding box center [307, 51] width 50 height 12
click at [201, 9] on icon "plus" at bounding box center [204, 12] width 7 height 7
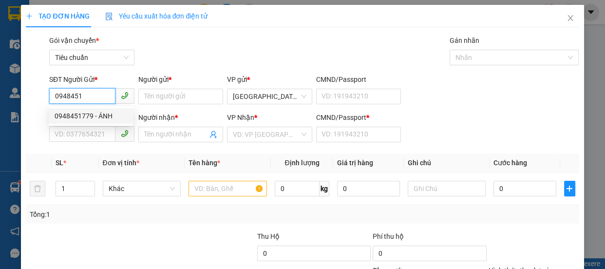
click at [77, 118] on div "0948451779 - ÁNH" at bounding box center [91, 116] width 73 height 11
type input "0948451779"
type input "ÁNH"
type input "0935809980"
type input "HÀ"
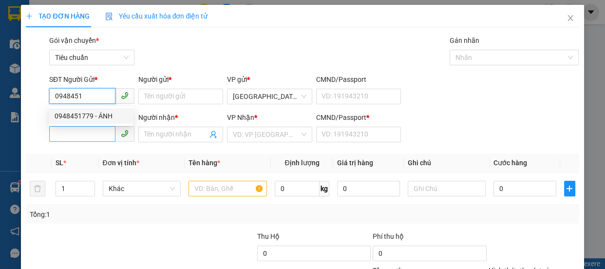
type input "0"
type input "60.000"
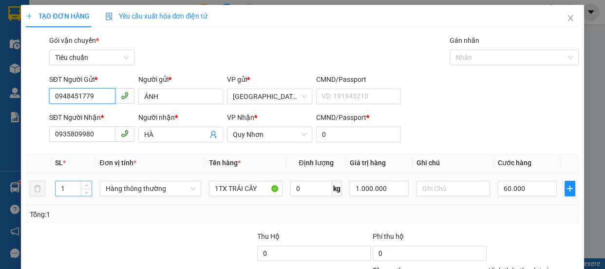
type input "0948451779"
click at [73, 188] on input "1" at bounding box center [74, 188] width 36 height 15
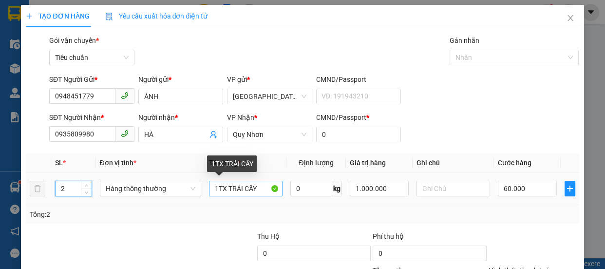
type input "2"
click at [226, 189] on input "1TX TRÁI CÂY" at bounding box center [246, 189] width 74 height 16
type input "0"
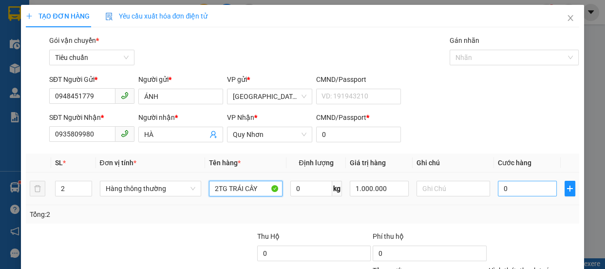
type input "2TG TRÁI CÂY"
click at [523, 195] on input "0" at bounding box center [527, 189] width 59 height 16
type input "1"
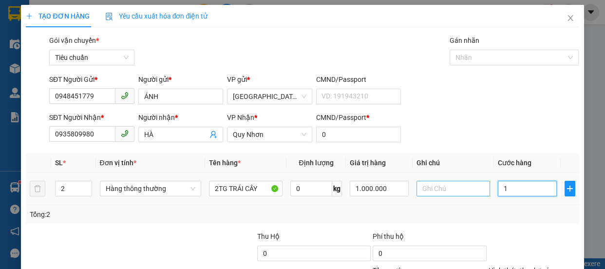
type input "10"
type input "100"
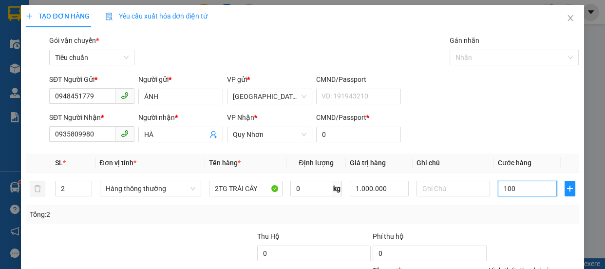
scroll to position [91, 0]
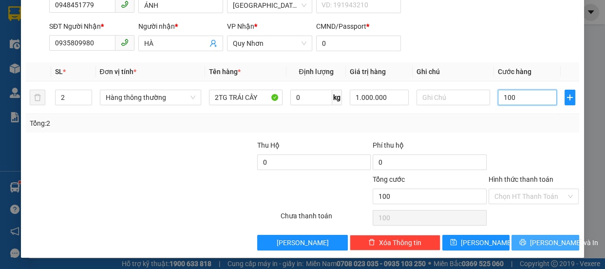
type input "100"
type input "100.000"
click at [542, 243] on span "[PERSON_NAME] và In" at bounding box center [564, 242] width 68 height 11
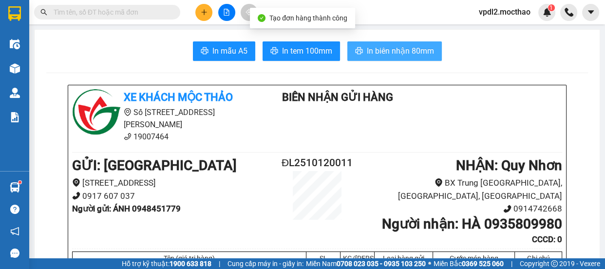
click at [392, 50] on span "In biên nhận 80mm" at bounding box center [400, 51] width 67 height 12
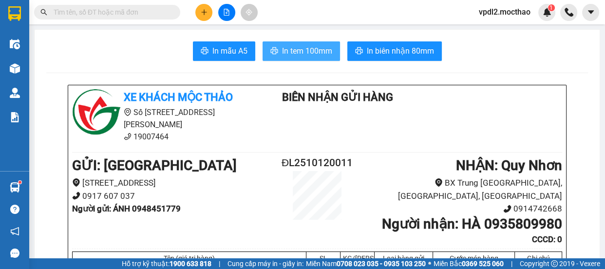
click at [314, 53] on span "In tem 100mm" at bounding box center [307, 51] width 50 height 12
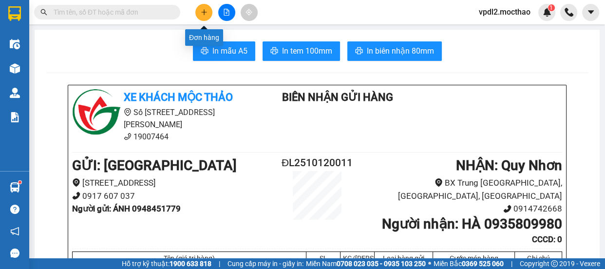
click at [207, 14] on icon "plus" at bounding box center [204, 12] width 7 height 7
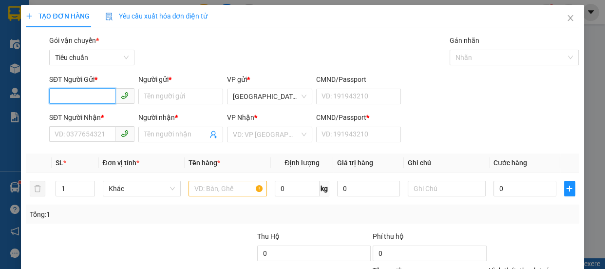
click at [80, 96] on input "SĐT Người Gửi *" at bounding box center [82, 96] width 66 height 16
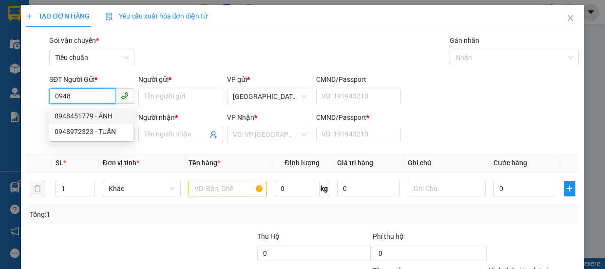
click at [87, 113] on div "0948451779 - ÁNH" at bounding box center [91, 116] width 73 height 11
type input "0948451779"
type input "ÁNH"
type input "0935809980"
type input "HÀ"
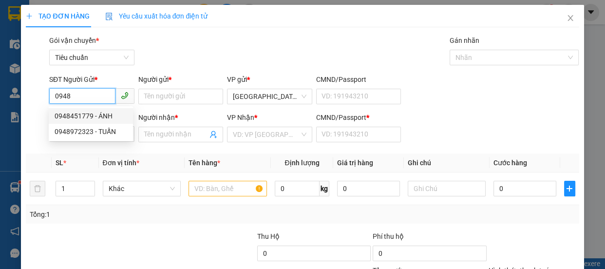
type input "0"
type input "100.000"
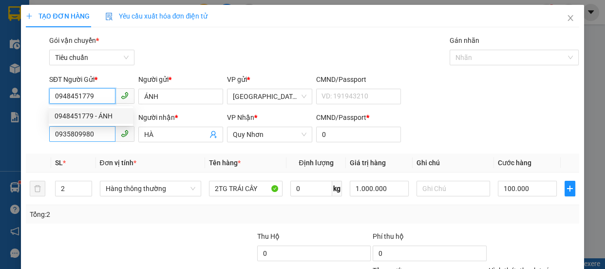
type input "0948451779"
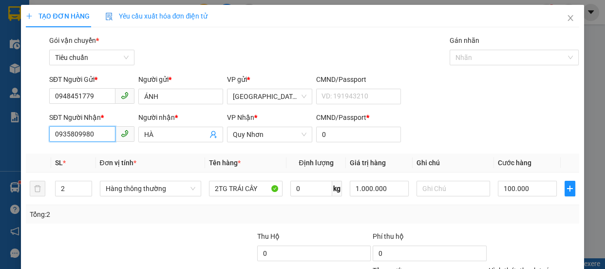
click at [100, 129] on input "0935809980" at bounding box center [82, 134] width 66 height 16
type input "0"
click at [73, 150] on div "0983328679 - THẢO" at bounding box center [91, 154] width 73 height 11
type input "0983328679"
type input "THẢO"
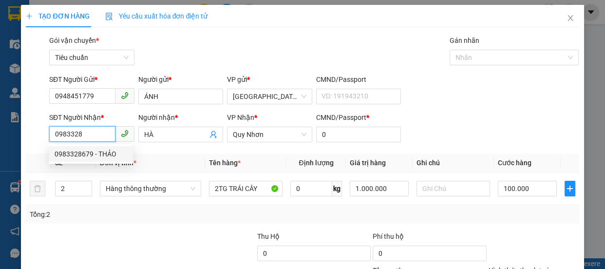
type input "A"
type input "70.000"
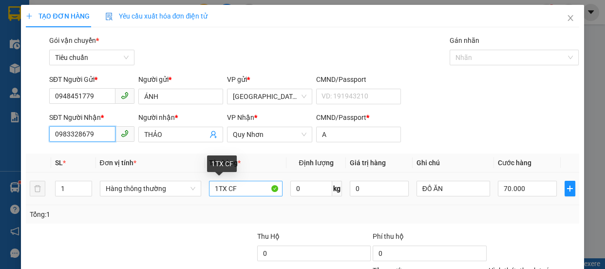
type input "0983328679"
click at [242, 189] on input "1TX CF" at bounding box center [246, 189] width 74 height 16
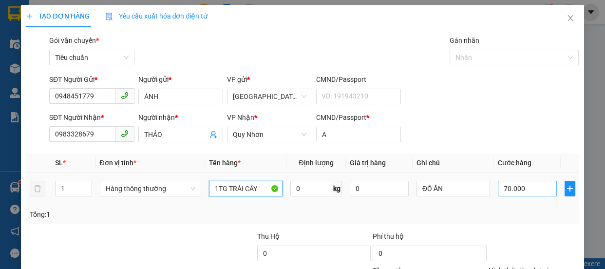
type input "1TG TRÁI CÂY"
click at [513, 191] on input "70.000" at bounding box center [527, 189] width 59 height 16
type input "5"
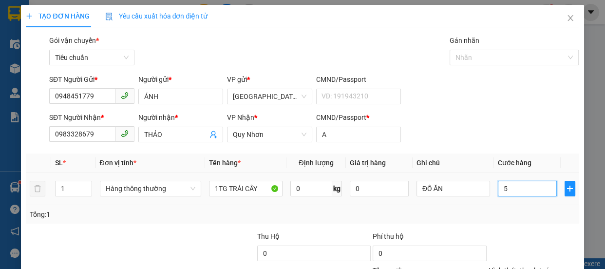
type input "50"
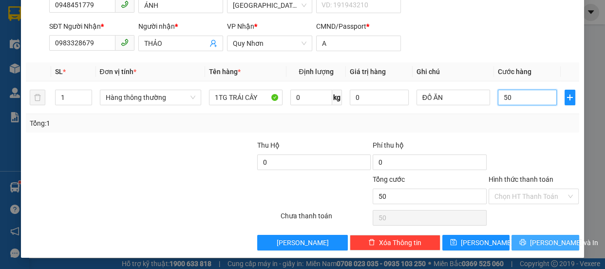
type input "50"
type input "50.000"
click at [550, 245] on span "[PERSON_NAME] và In" at bounding box center [564, 242] width 68 height 11
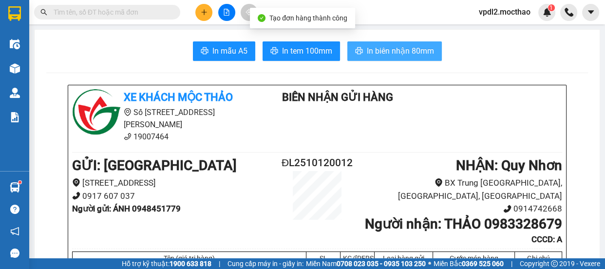
click at [414, 54] on span "In biên nhận 80mm" at bounding box center [400, 51] width 67 height 12
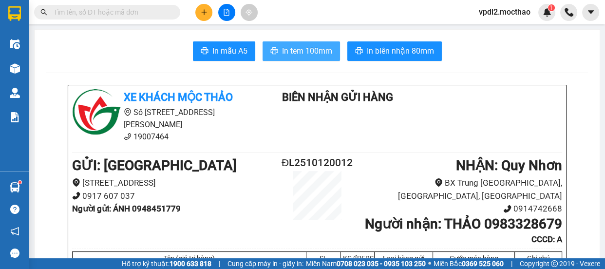
click at [314, 56] on span "In tem 100mm" at bounding box center [307, 51] width 50 height 12
click at [205, 8] on button at bounding box center [203, 12] width 17 height 17
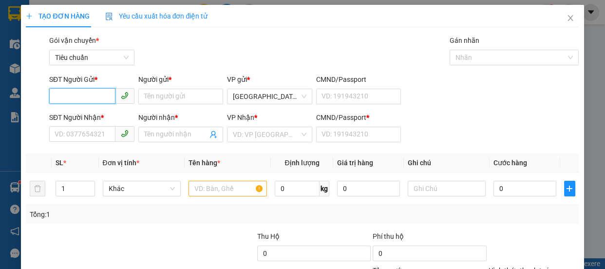
click at [93, 96] on input "SĐT Người Gửi *" at bounding box center [82, 96] width 66 height 16
click at [73, 115] on div "0919366088 - THUẬN" at bounding box center [91, 116] width 73 height 11
type input "0919366088"
type input "THUẬN"
type input "0912839967"
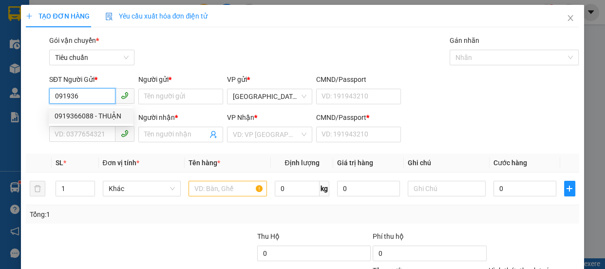
type input "KHÁ"
type input "A"
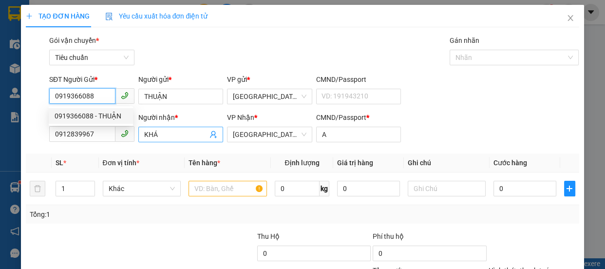
type input "50.000"
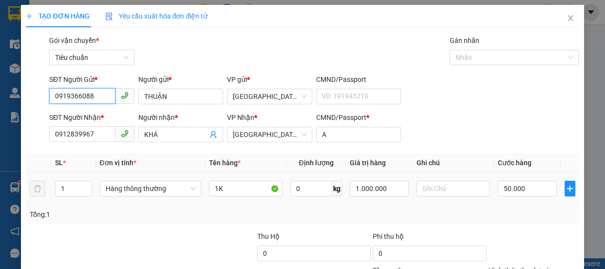
scroll to position [91, 0]
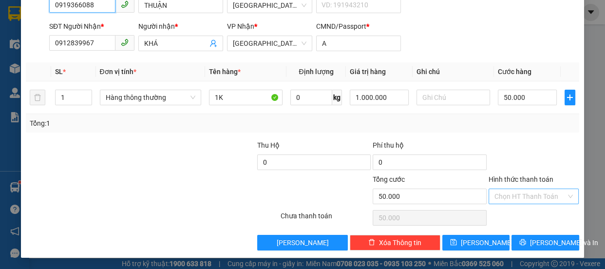
type input "0919366088"
click at [516, 197] on input "Hình thức thanh toán" at bounding box center [530, 196] width 72 height 15
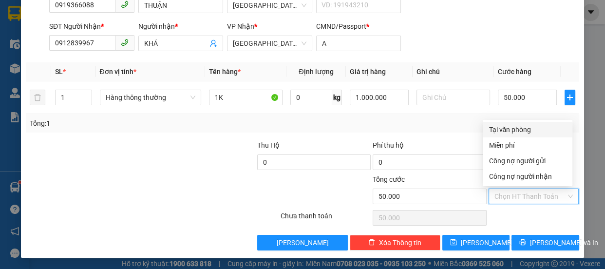
click at [504, 129] on div "Tại văn phòng" at bounding box center [528, 129] width 78 height 11
type input "0"
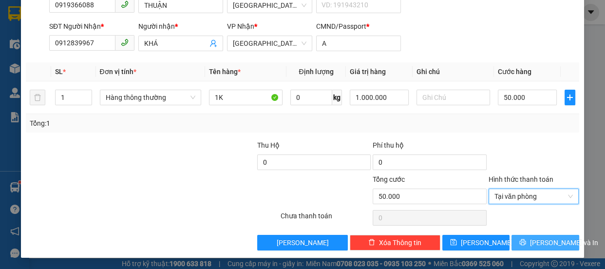
drag, startPoint x: 539, startPoint y: 242, endPoint x: 543, endPoint y: 236, distance: 7.0
click at [540, 241] on span "[PERSON_NAME] và In" at bounding box center [564, 242] width 68 height 11
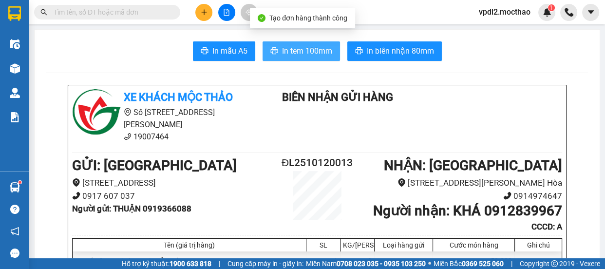
click at [303, 50] on span "In tem 100mm" at bounding box center [307, 51] width 50 height 12
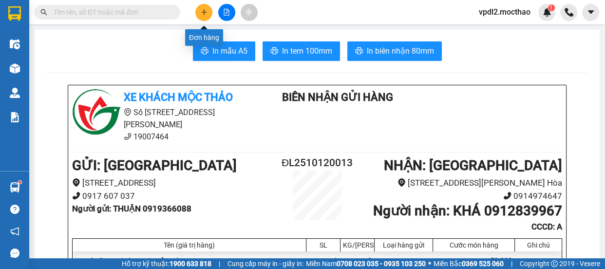
click at [201, 13] on icon "plus" at bounding box center [204, 12] width 7 height 7
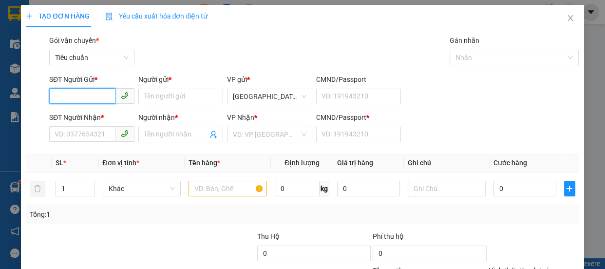
click at [93, 93] on input "SĐT Người Gửi *" at bounding box center [82, 96] width 66 height 16
click at [77, 113] on div "0919366088 - THUẬN" at bounding box center [91, 116] width 73 height 11
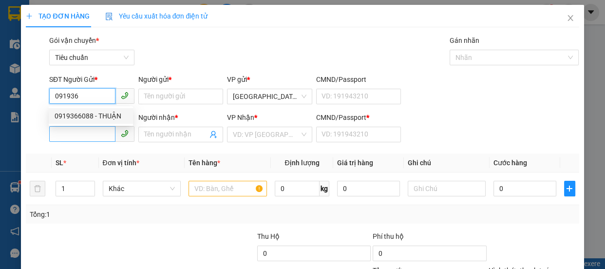
type input "0919366088"
type input "THUẬN"
type input "0912839967"
type input "KHÁ"
type input "A"
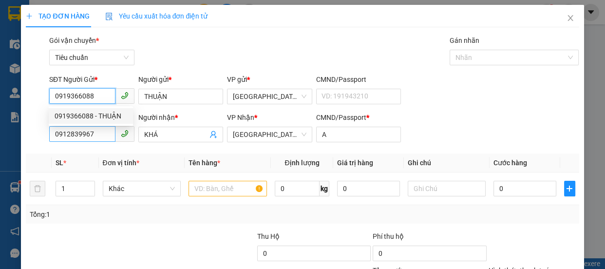
type input "50.000"
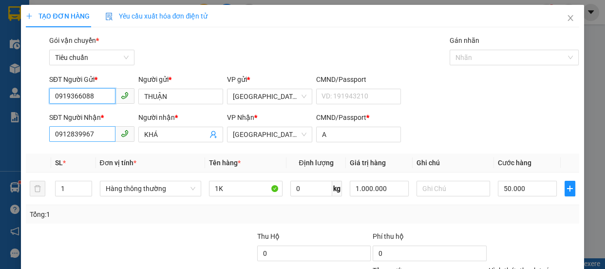
type input "0919366088"
click at [94, 132] on input "0912839967" at bounding box center [82, 134] width 66 height 16
type input "0"
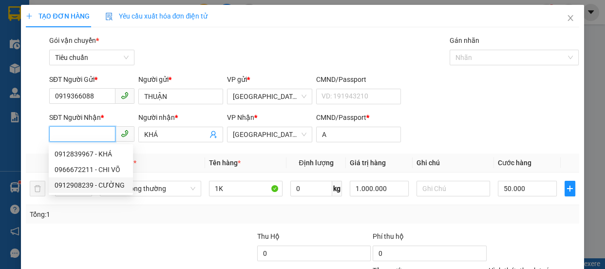
click at [79, 185] on div "0912908239 - CƯỜNG" at bounding box center [91, 185] width 73 height 11
type input "0912908239"
type input "CƯỜNG"
type input "0"
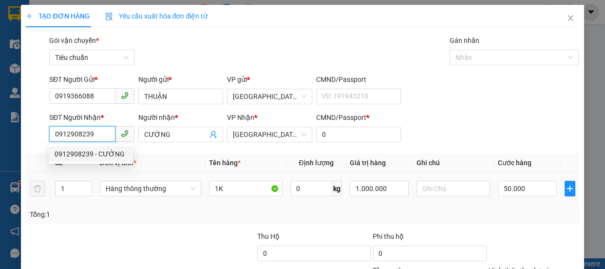
type input "30.000"
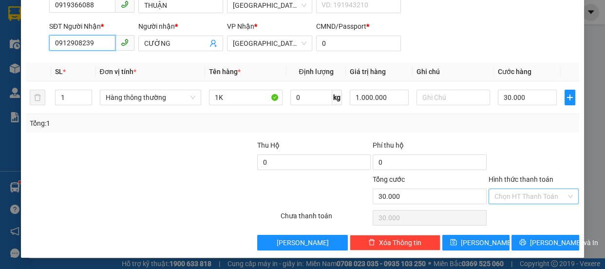
type input "0912908239"
click at [522, 195] on input "Hình thức thanh toán" at bounding box center [530, 196] width 72 height 15
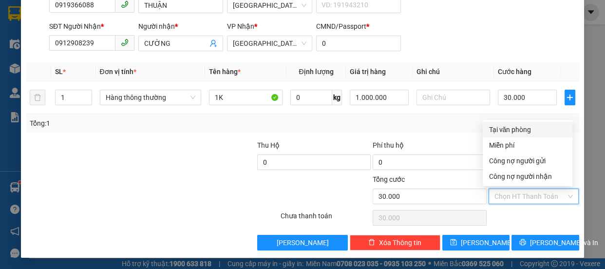
click at [516, 128] on div "Tại văn phòng" at bounding box center [528, 129] width 78 height 11
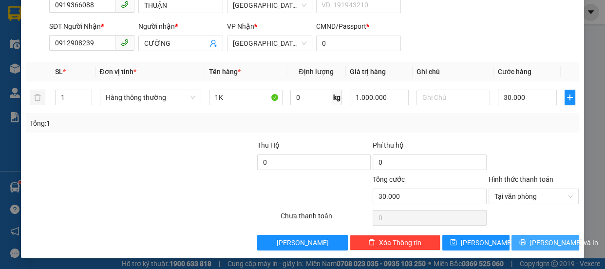
click at [538, 246] on span "[PERSON_NAME] và In" at bounding box center [564, 242] width 68 height 11
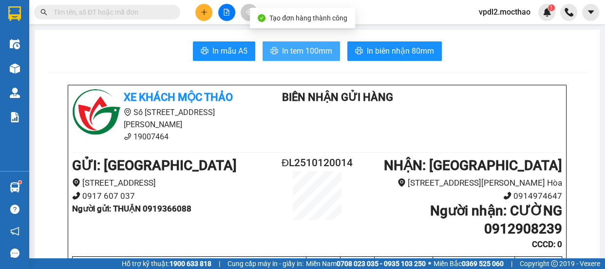
click at [290, 48] on span "In tem 100mm" at bounding box center [307, 51] width 50 height 12
